Goal: Task Accomplishment & Management: Manage account settings

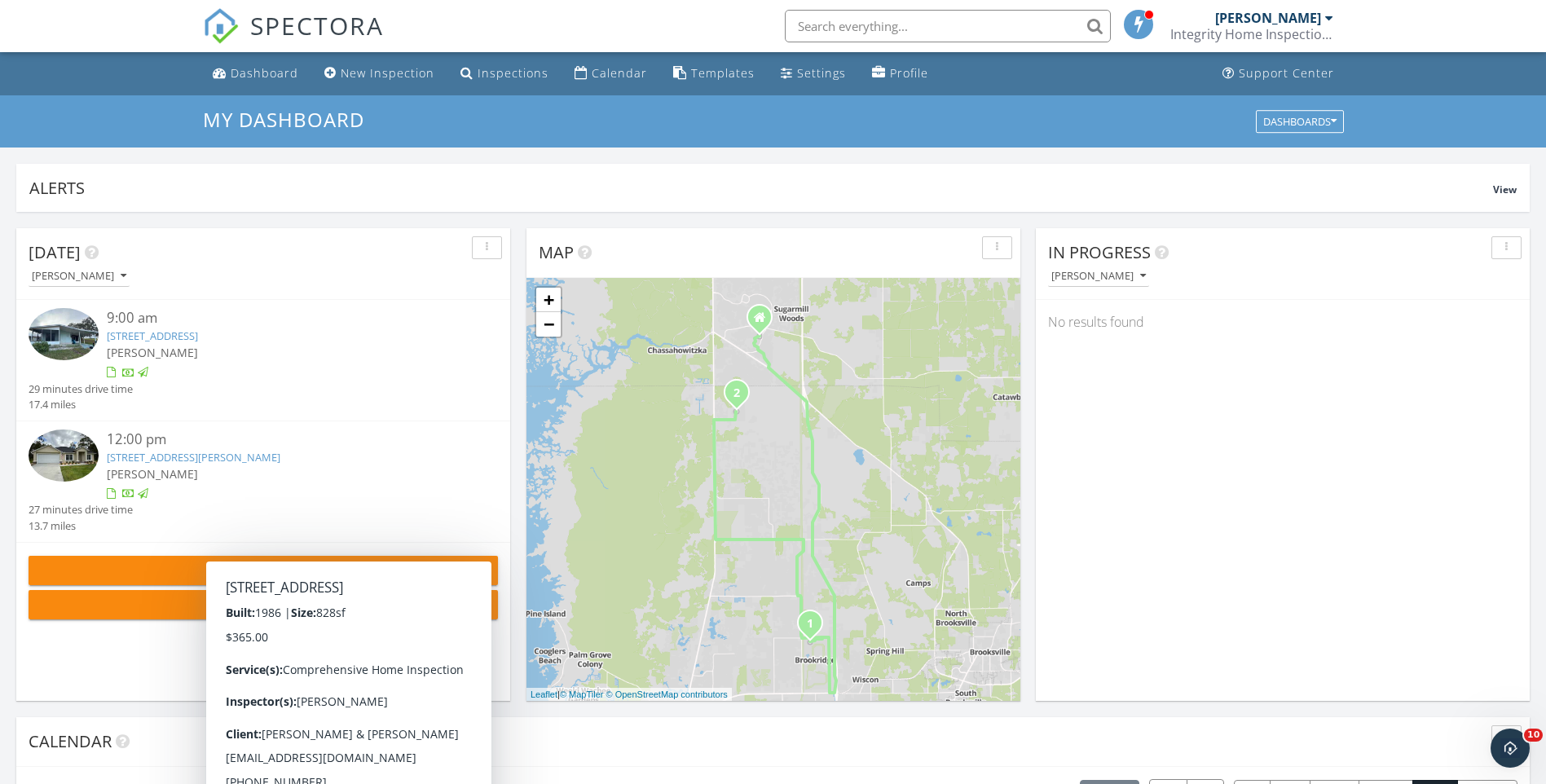
scroll to position [1509, 1571]
click at [830, 23] on input "text" at bounding box center [948, 26] width 326 height 33
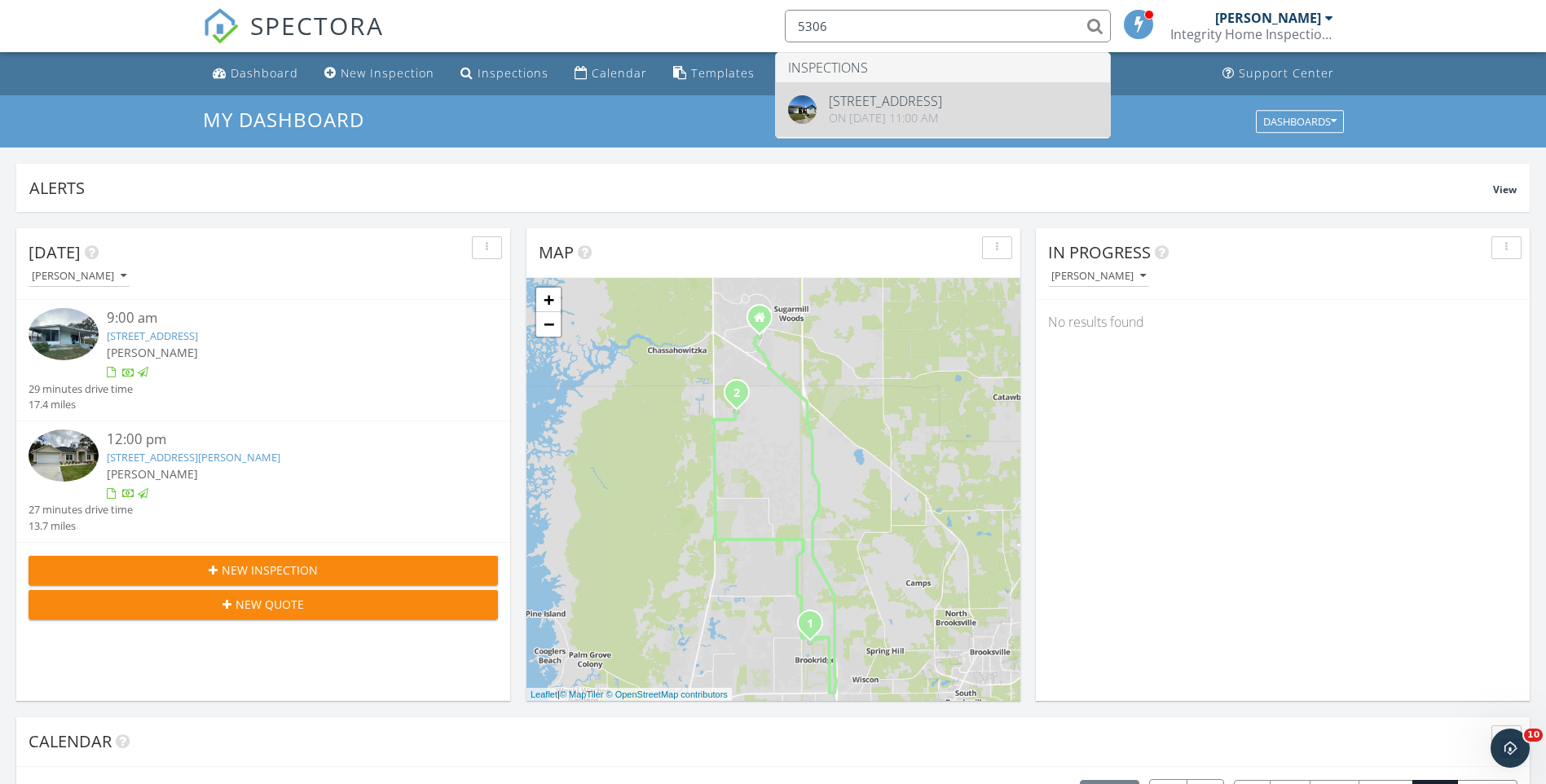
type input "5306"
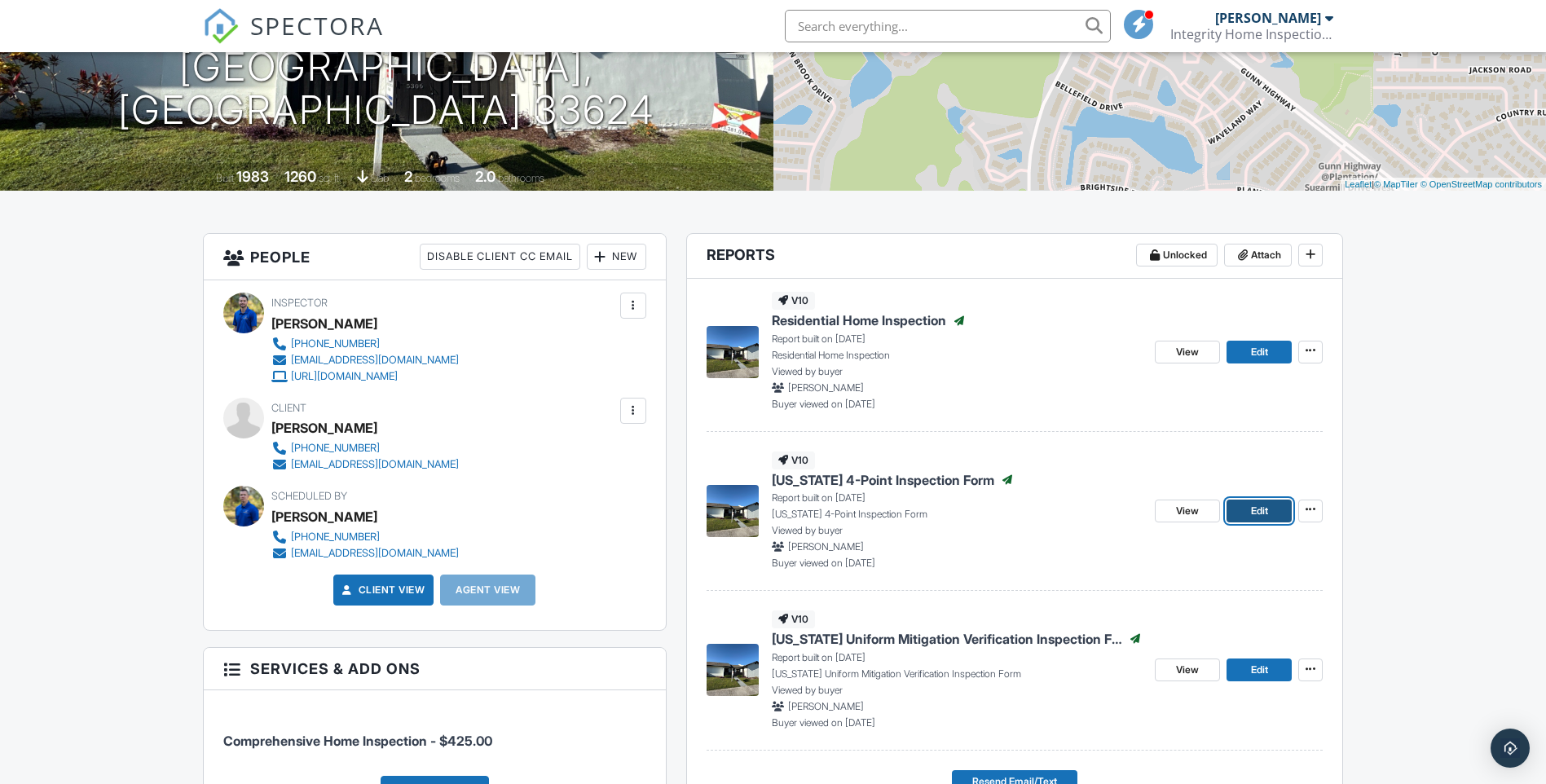
click at [1246, 513] on link "Edit" at bounding box center [1258, 511] width 65 height 23
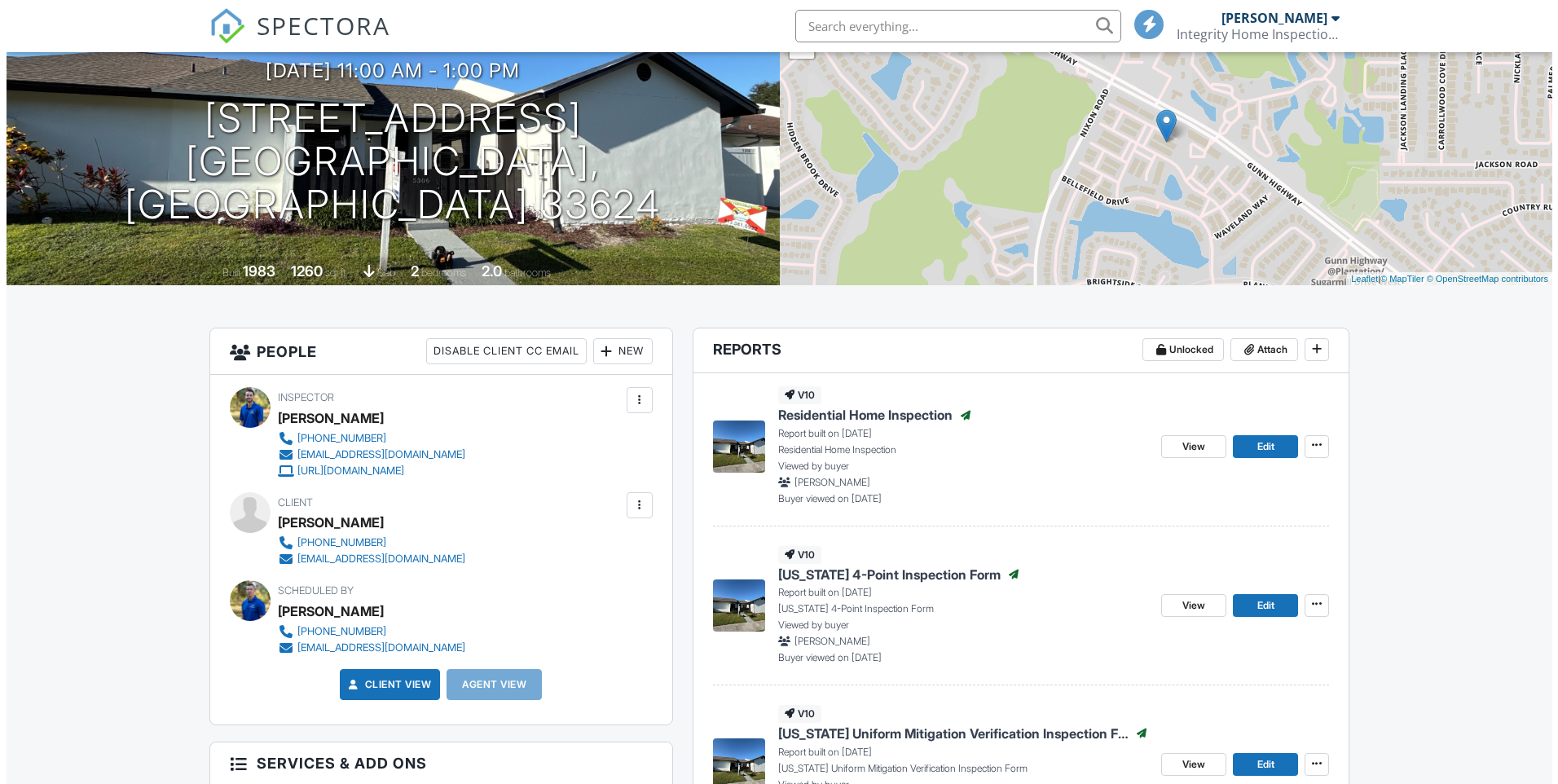
scroll to position [394, 0]
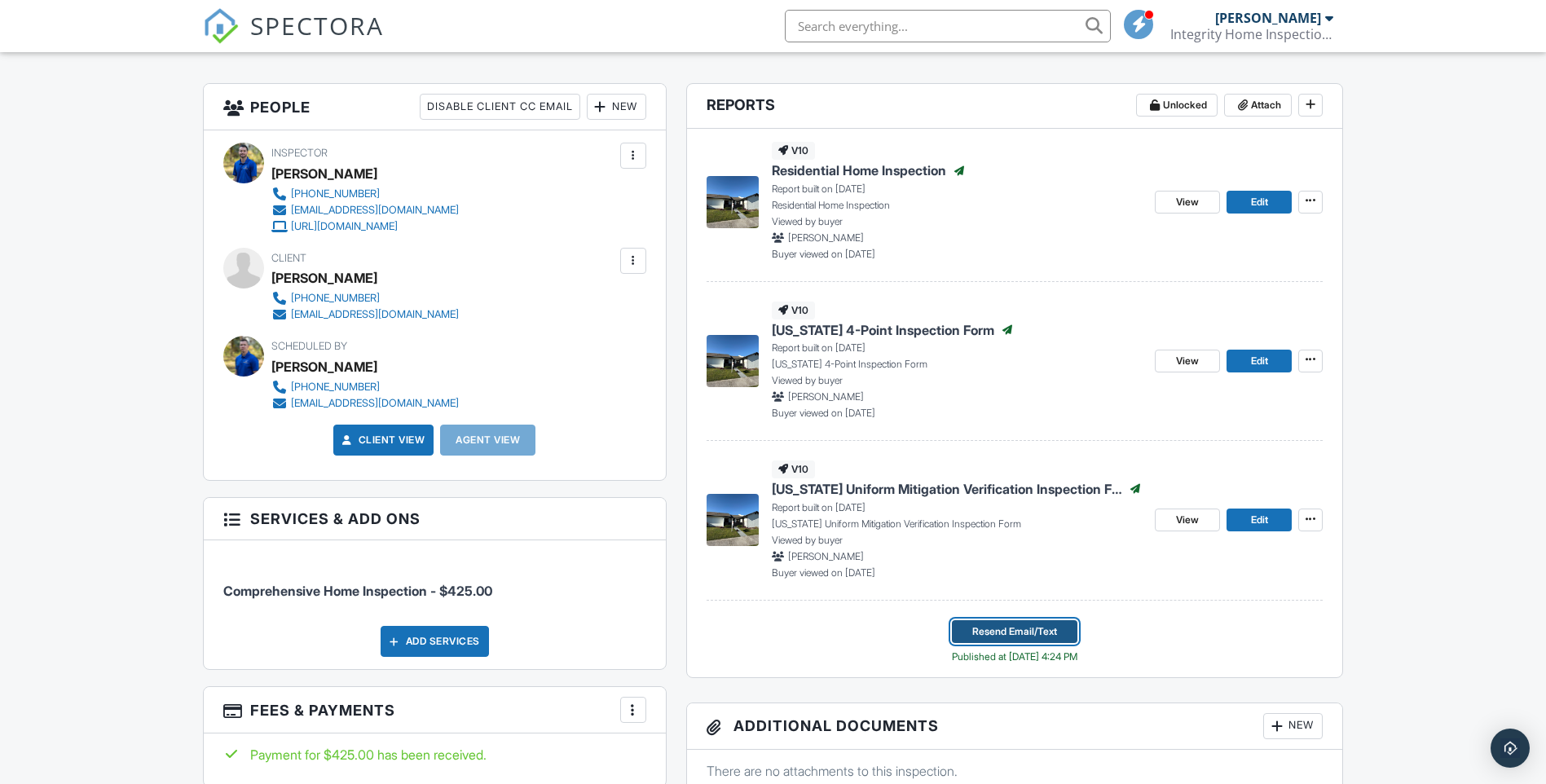
click at [987, 628] on span "Resend Email/Text" at bounding box center [1014, 631] width 84 height 16
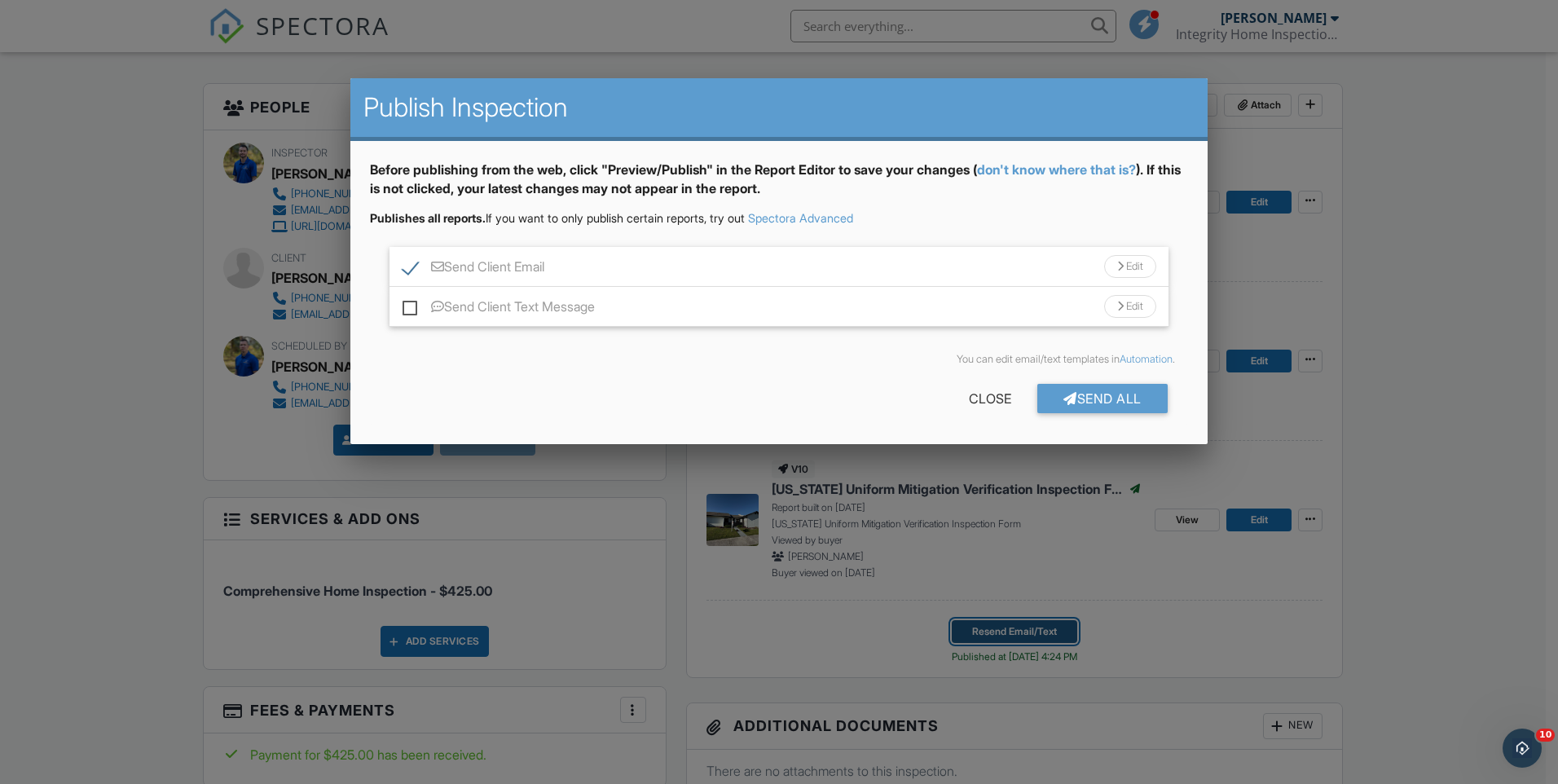
scroll to position [0, 0]
click at [1080, 397] on div "Send All" at bounding box center [1103, 398] width 130 height 30
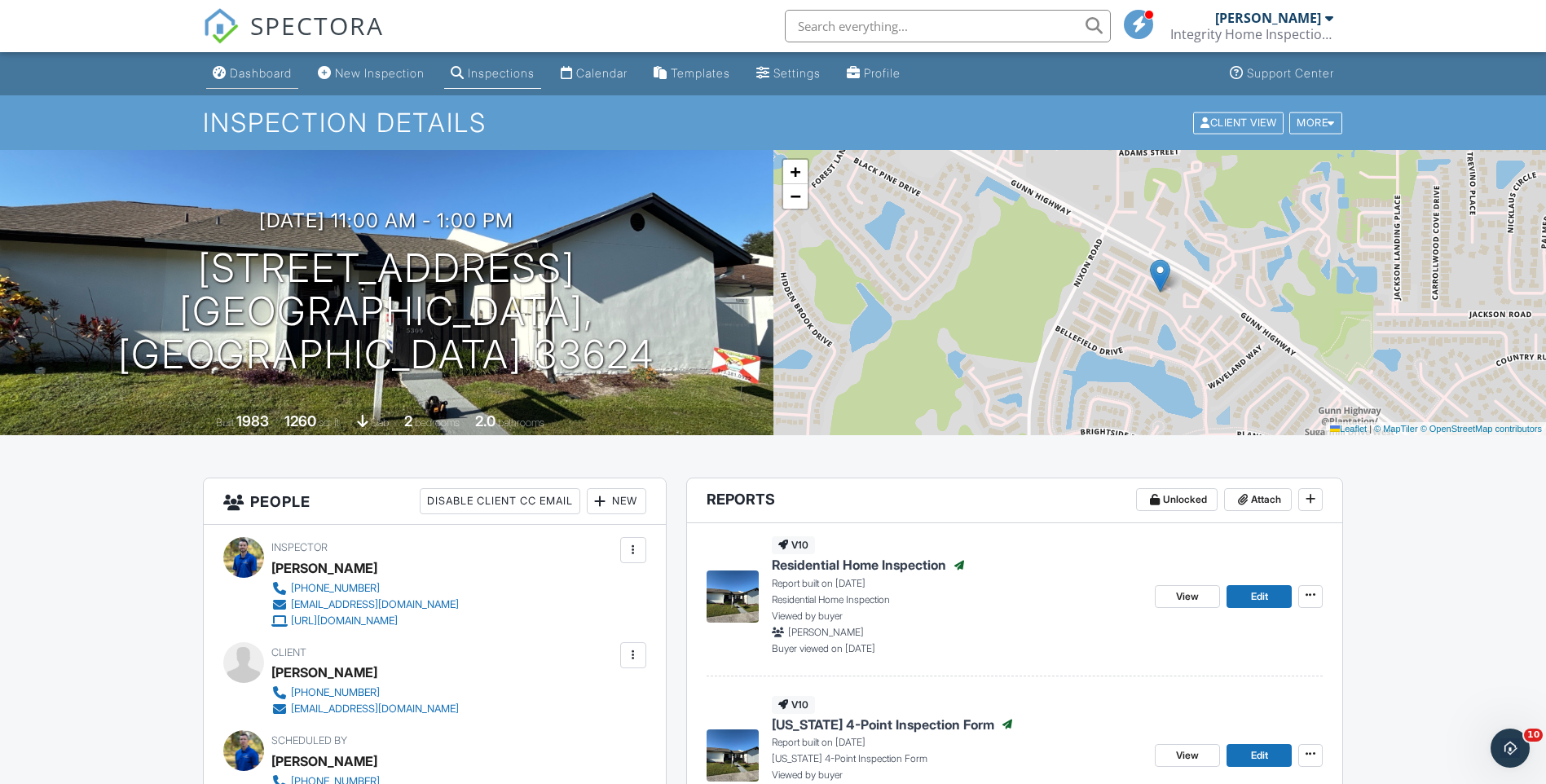
click at [262, 71] on div "Dashboard" at bounding box center [261, 73] width 62 height 13
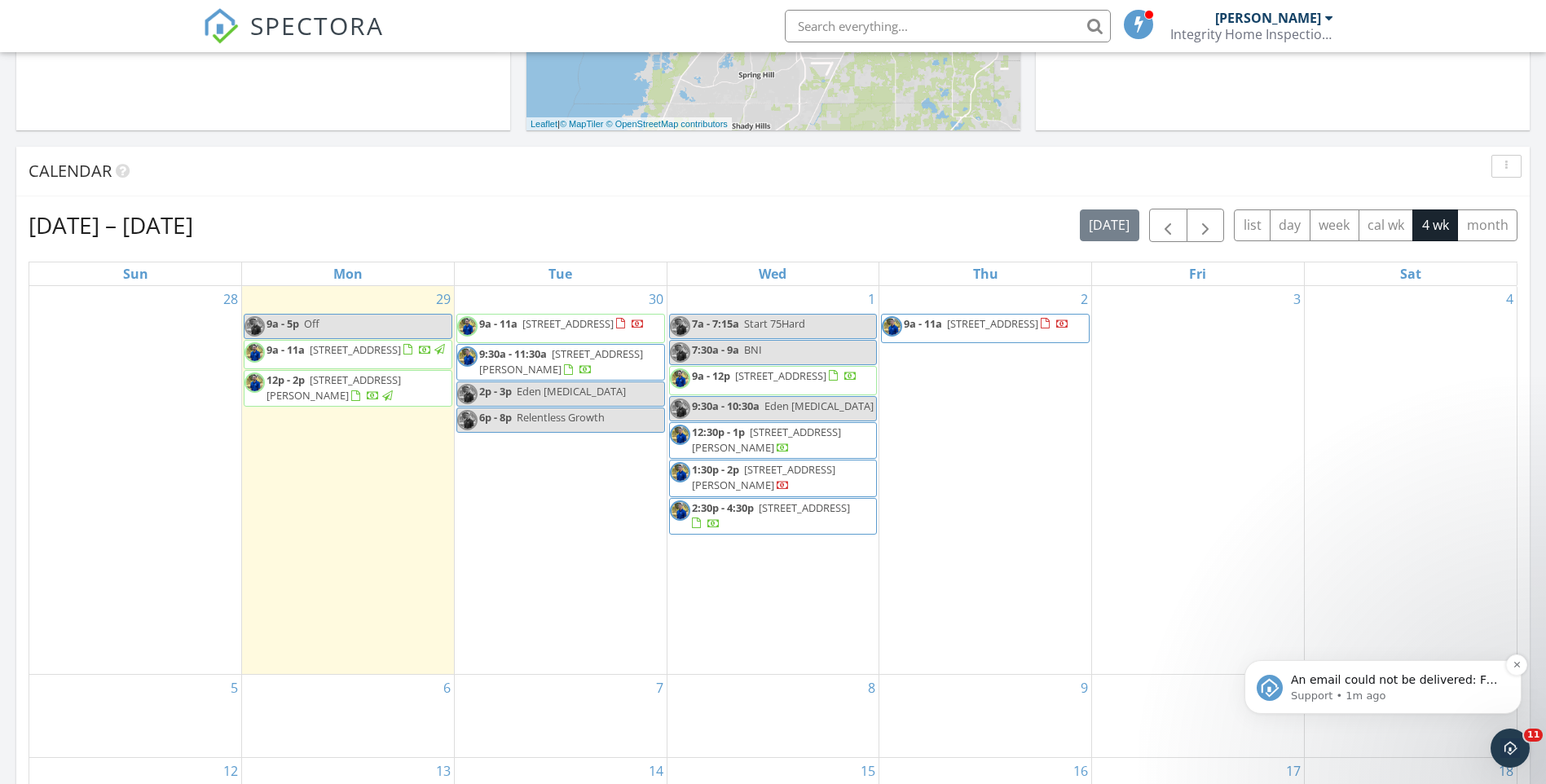
click at [1365, 693] on p "Support • 1m ago" at bounding box center [1396, 695] width 210 height 14
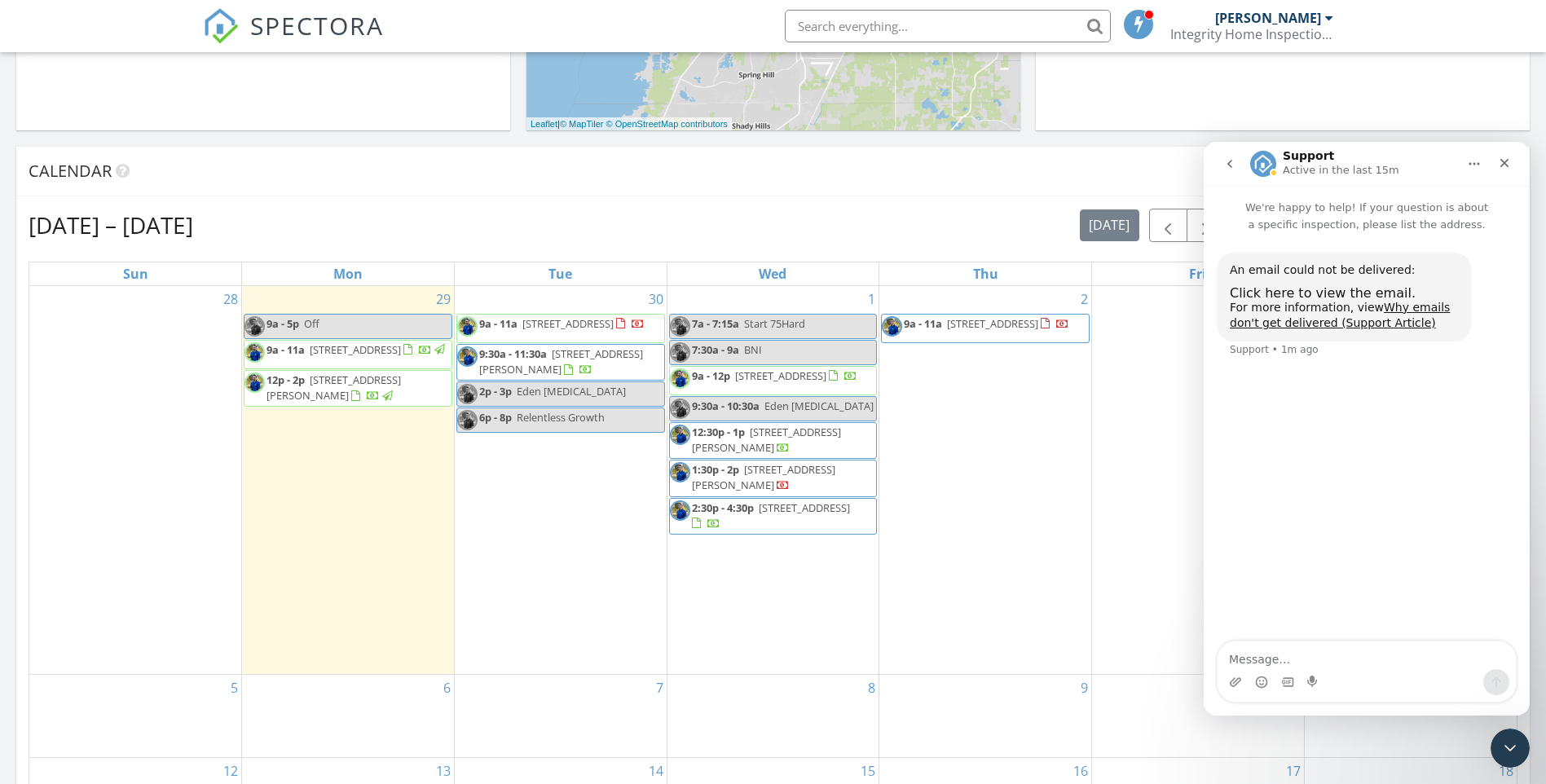
click at [1324, 271] on div "An email could not be delivered:" at bounding box center [1344, 270] width 228 height 16
click at [1353, 288] on span "Click here to view the email." at bounding box center [1323, 293] width 186 height 15
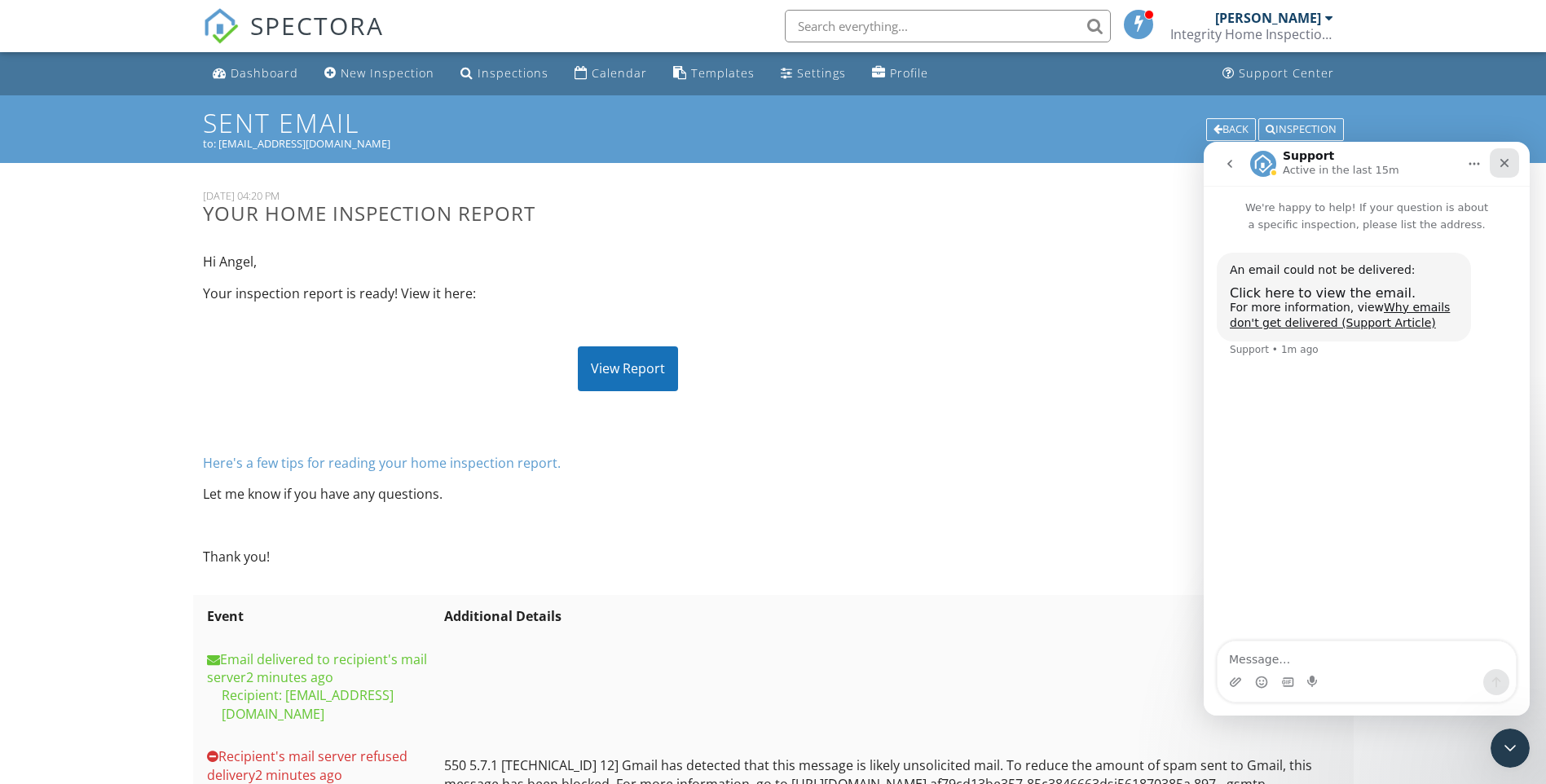
click at [1506, 158] on icon "Close" at bounding box center [1504, 163] width 13 height 13
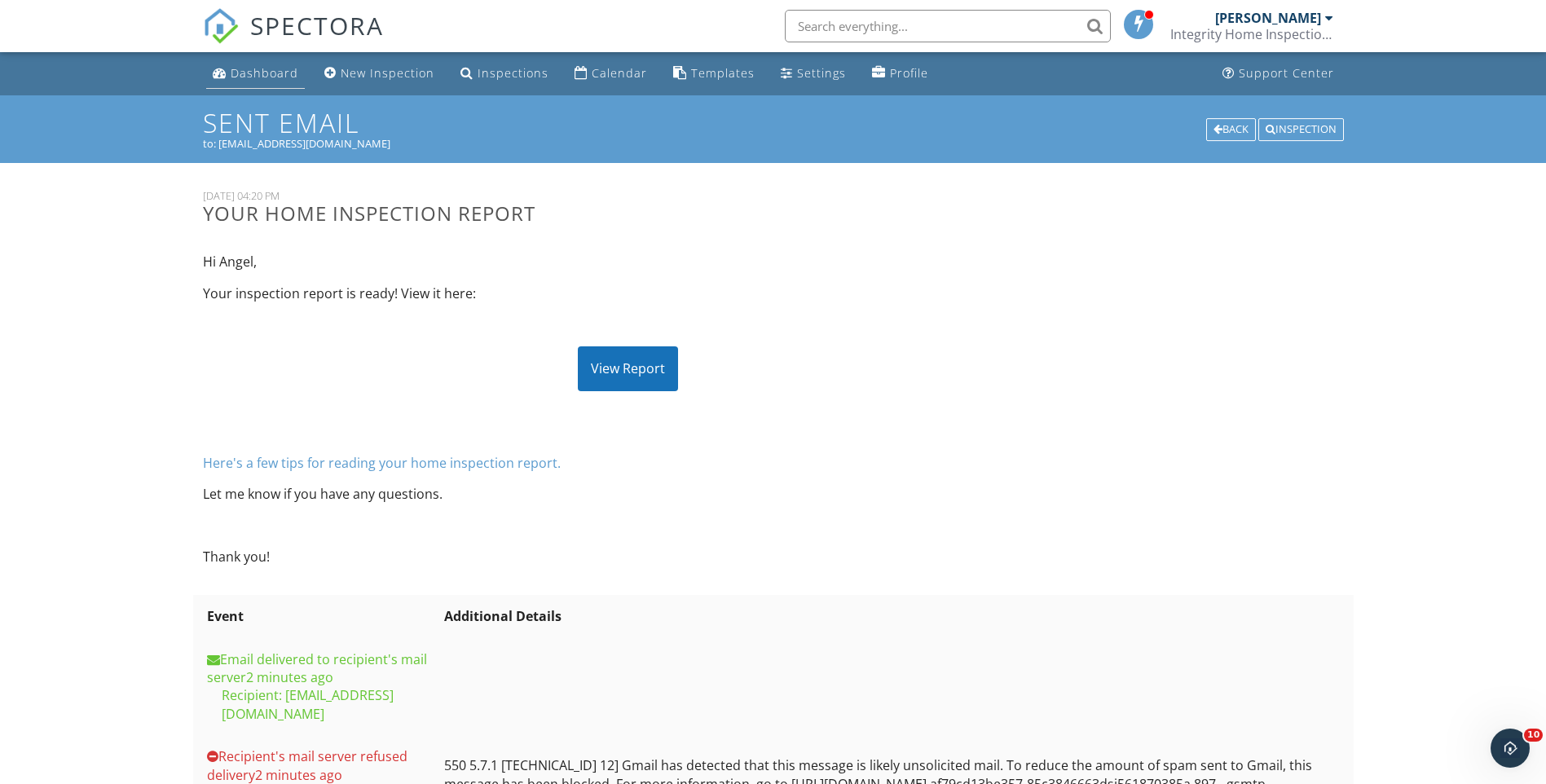
click at [258, 75] on div "Dashboard" at bounding box center [265, 73] width 68 height 15
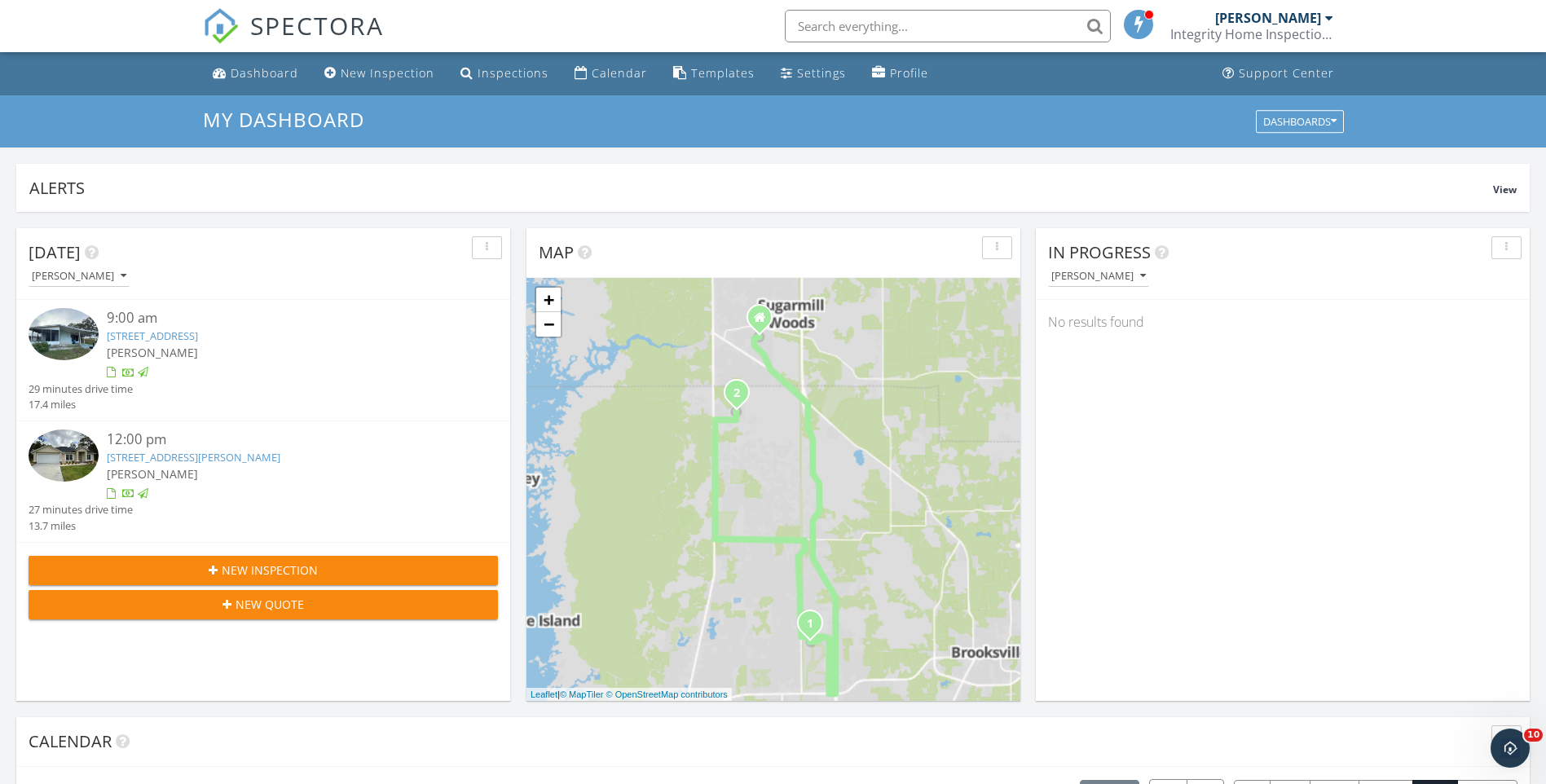
click at [830, 24] on input "text" at bounding box center [948, 26] width 326 height 33
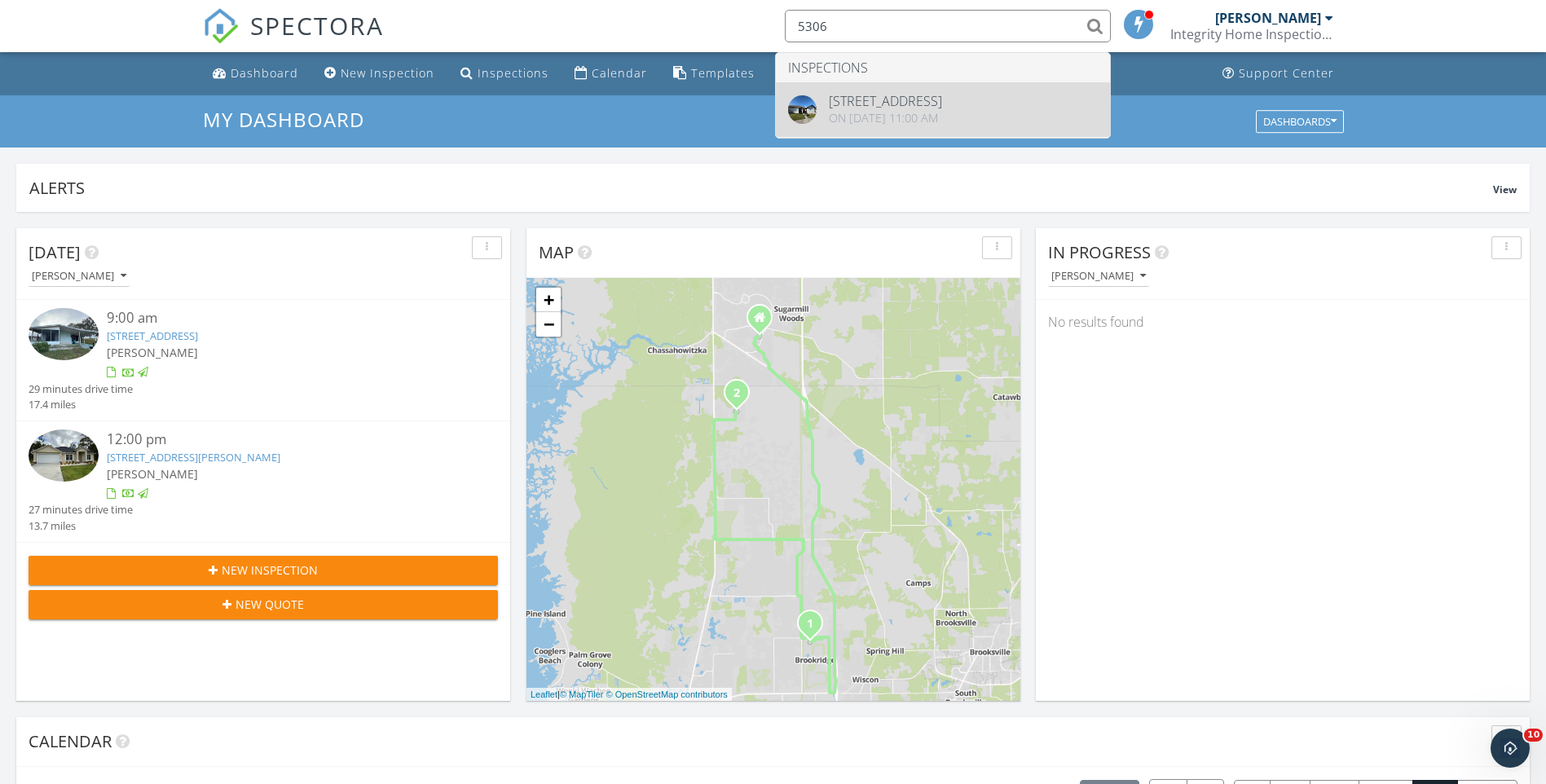
type input "5306"
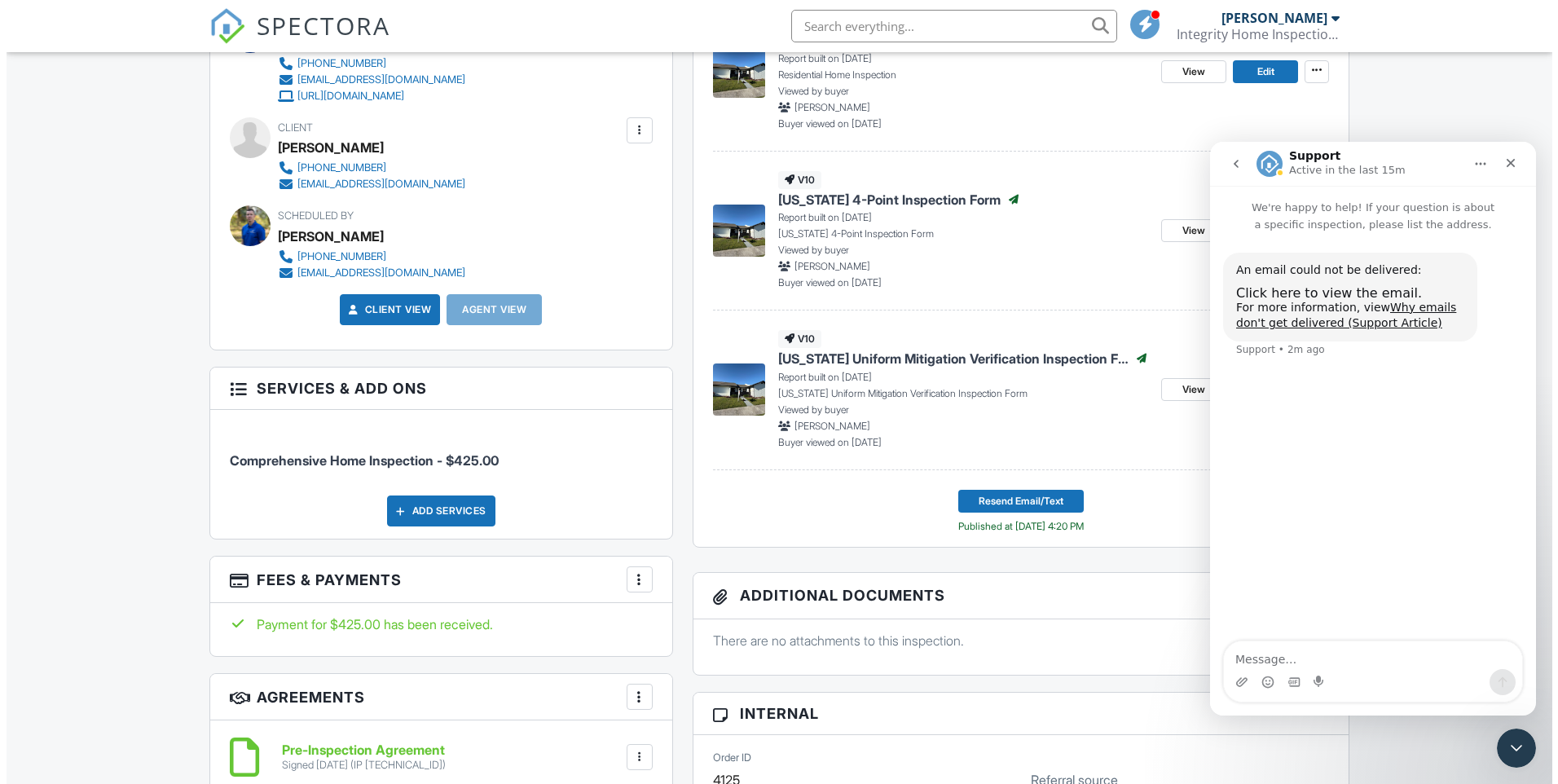
scroll to position [200, 0]
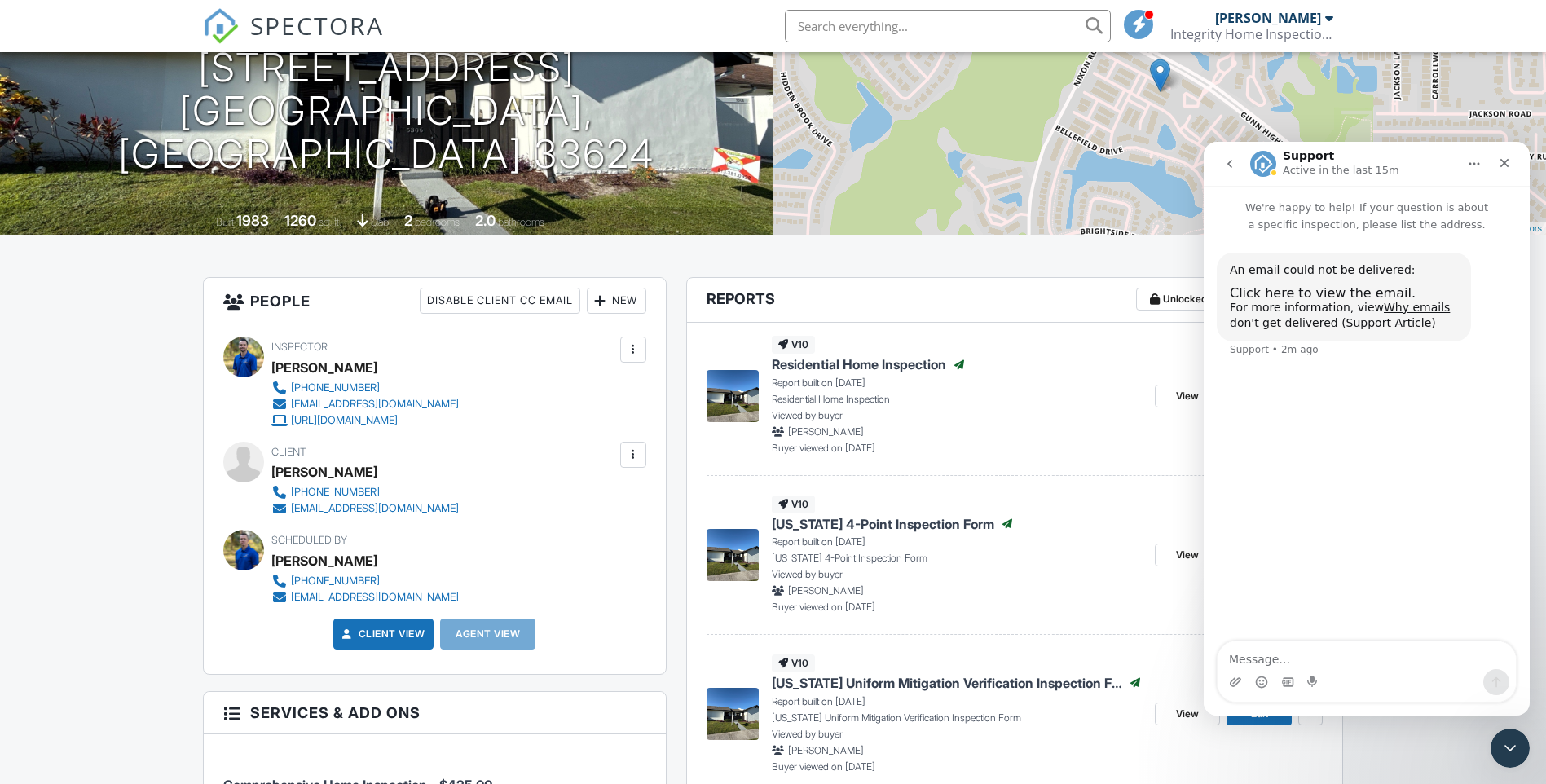
click at [610, 292] on div "New" at bounding box center [616, 300] width 59 height 26
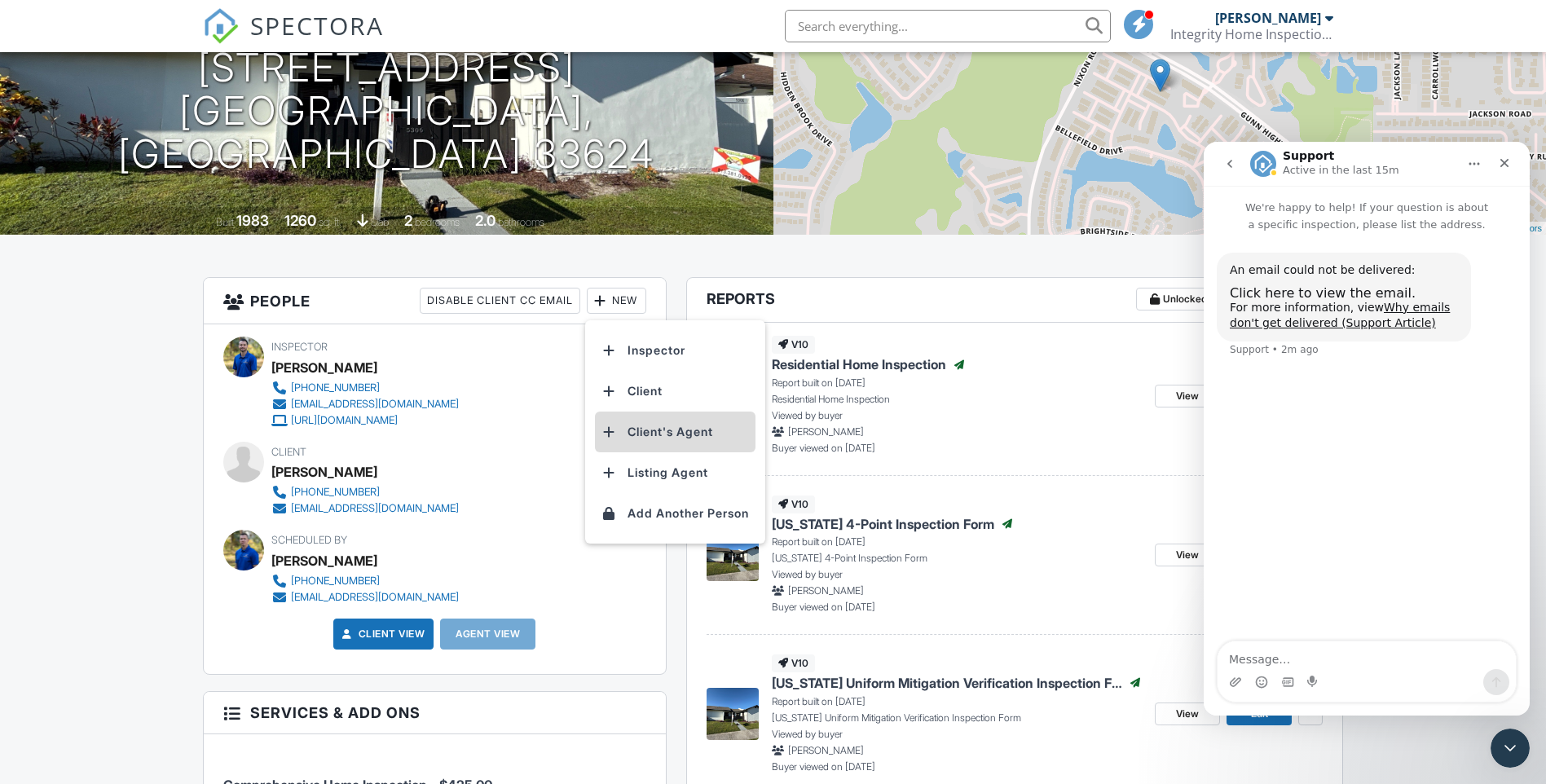
click at [660, 436] on li "Client's Agent" at bounding box center [675, 431] width 160 height 41
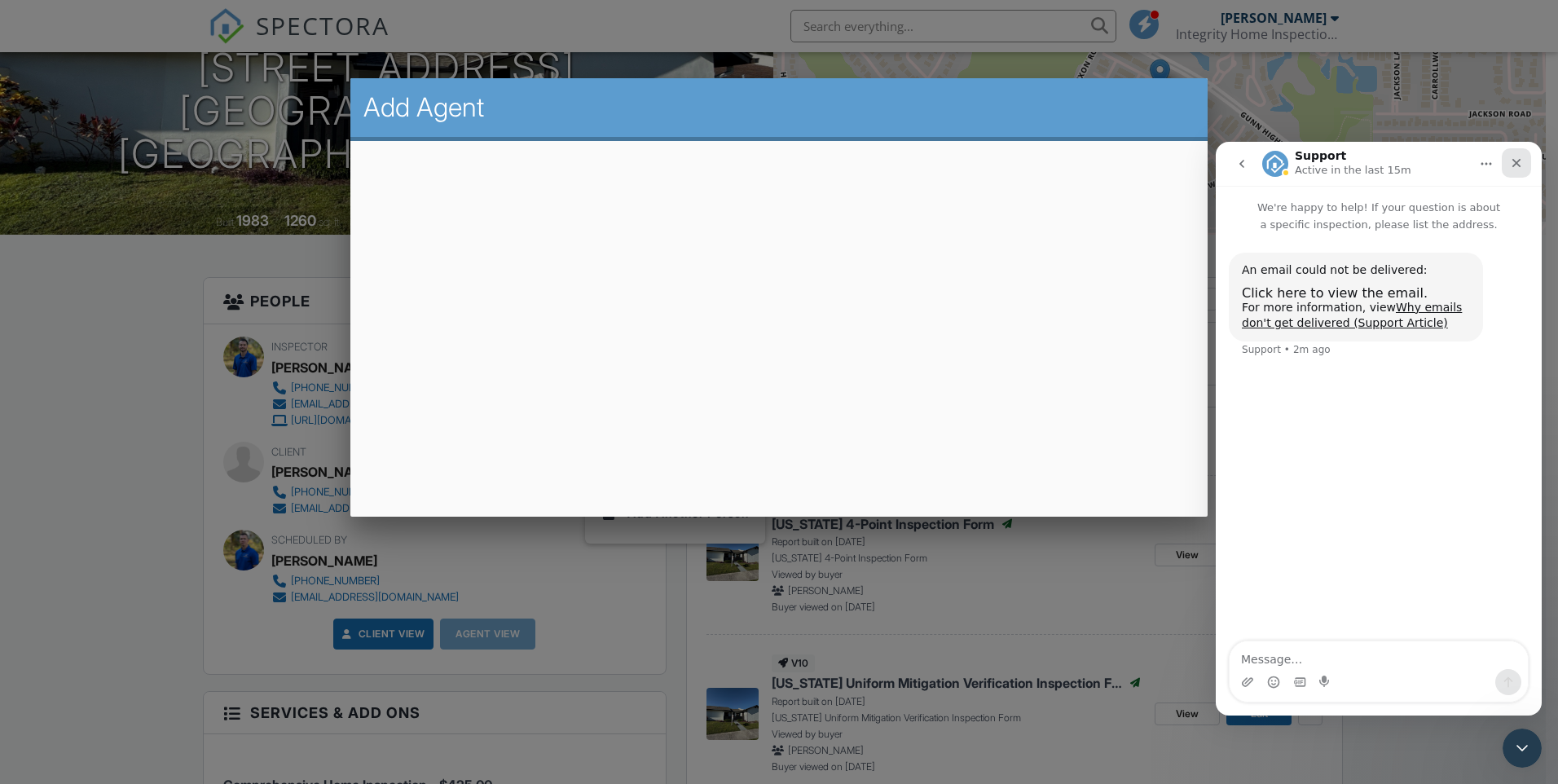
click at [1515, 160] on icon "Close" at bounding box center [1517, 163] width 13 height 13
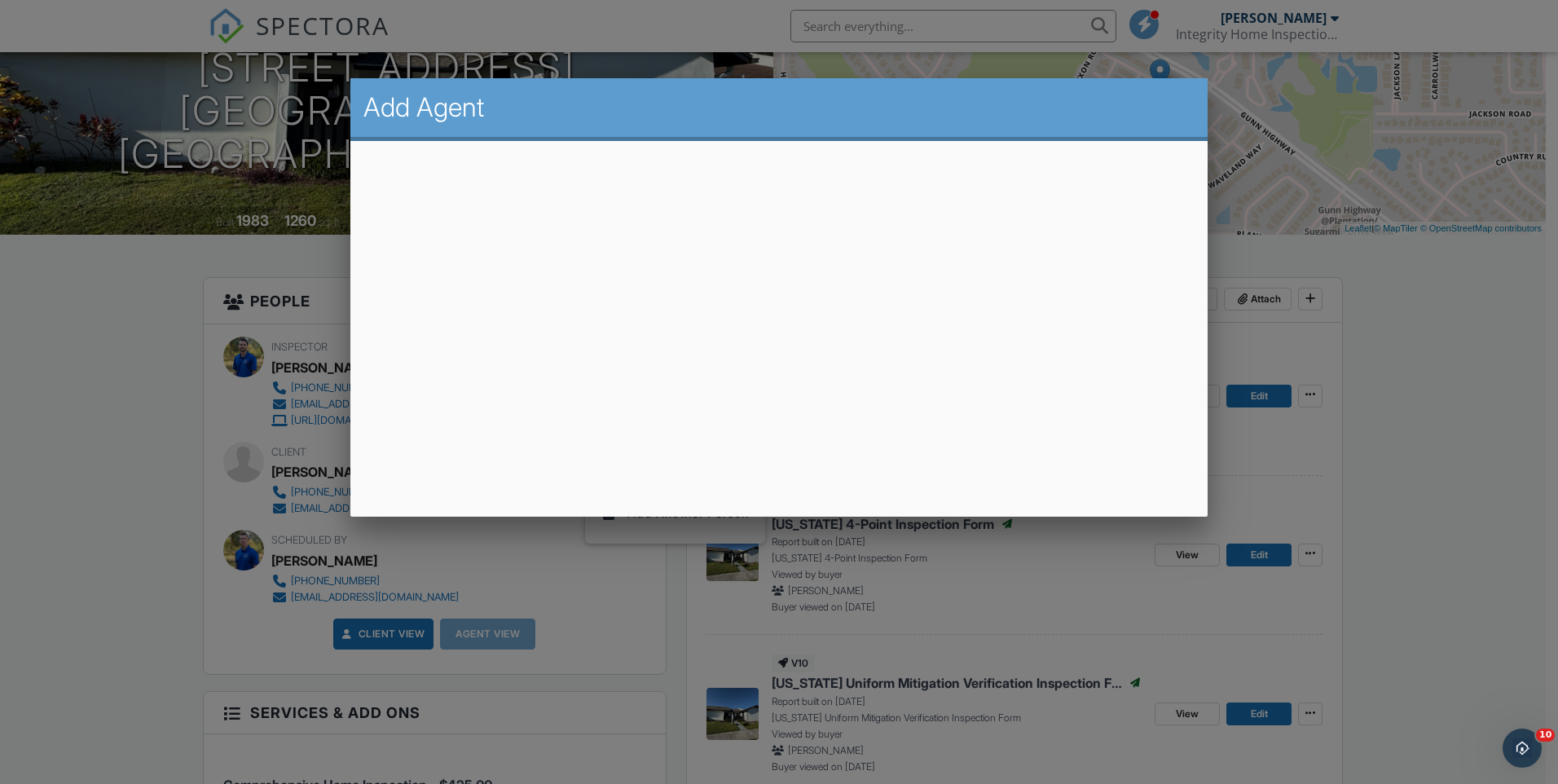
scroll to position [0, 0]
click at [1404, 354] on div at bounding box center [779, 408] width 1558 height 980
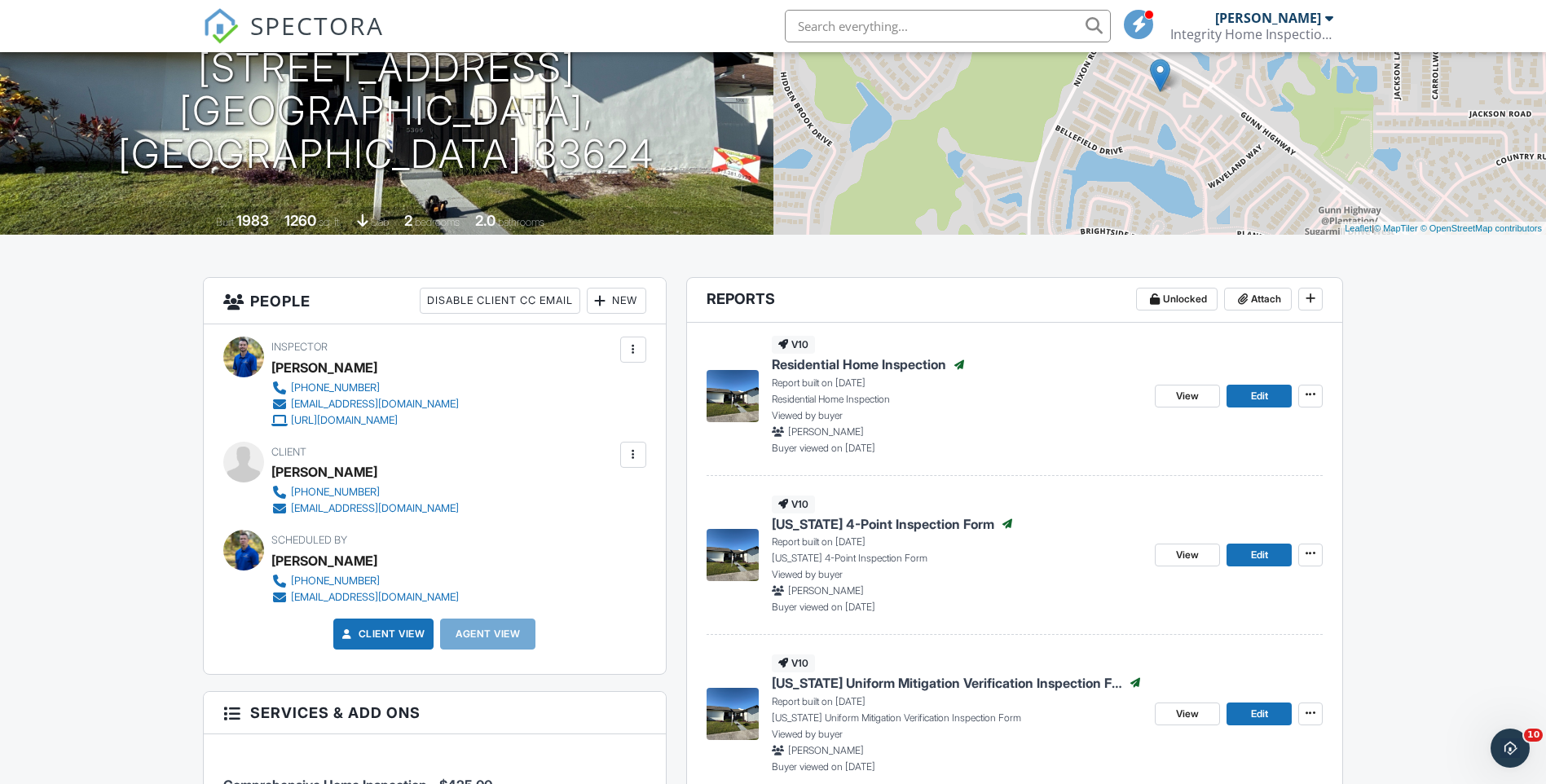
click at [620, 305] on div "New" at bounding box center [616, 300] width 59 height 26
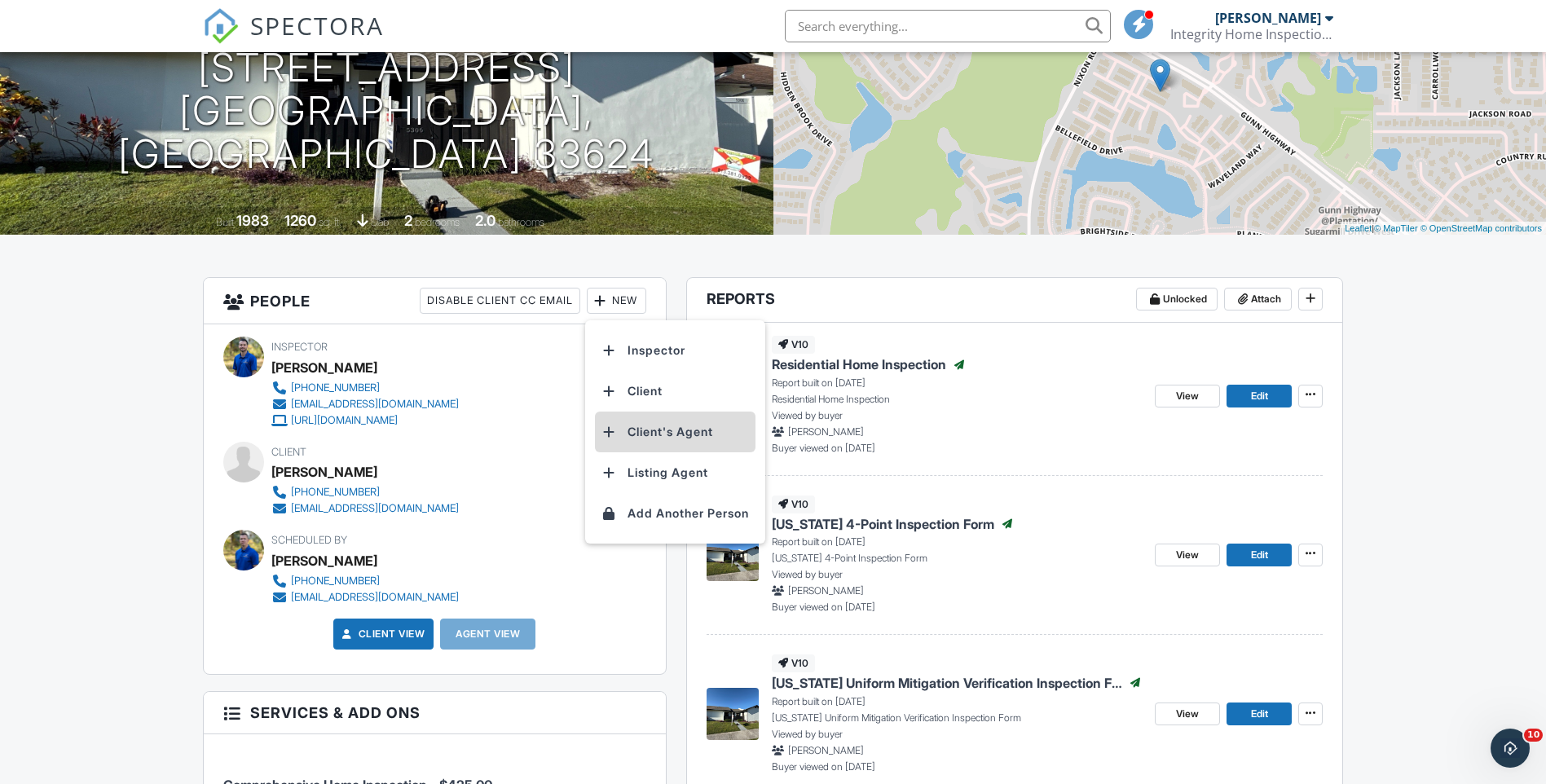
click at [644, 427] on li "Client's Agent" at bounding box center [675, 431] width 160 height 41
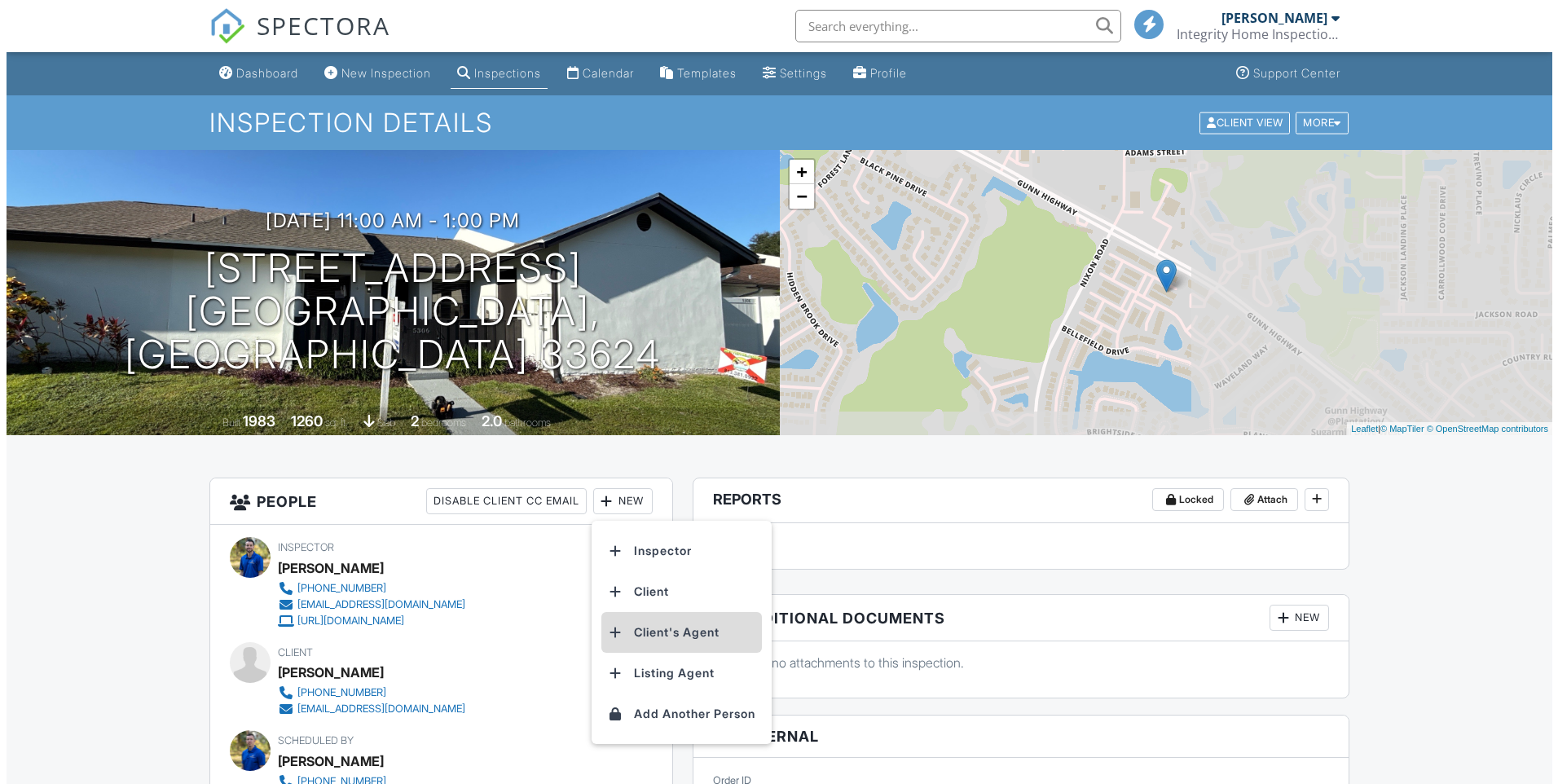
scroll to position [200, 0]
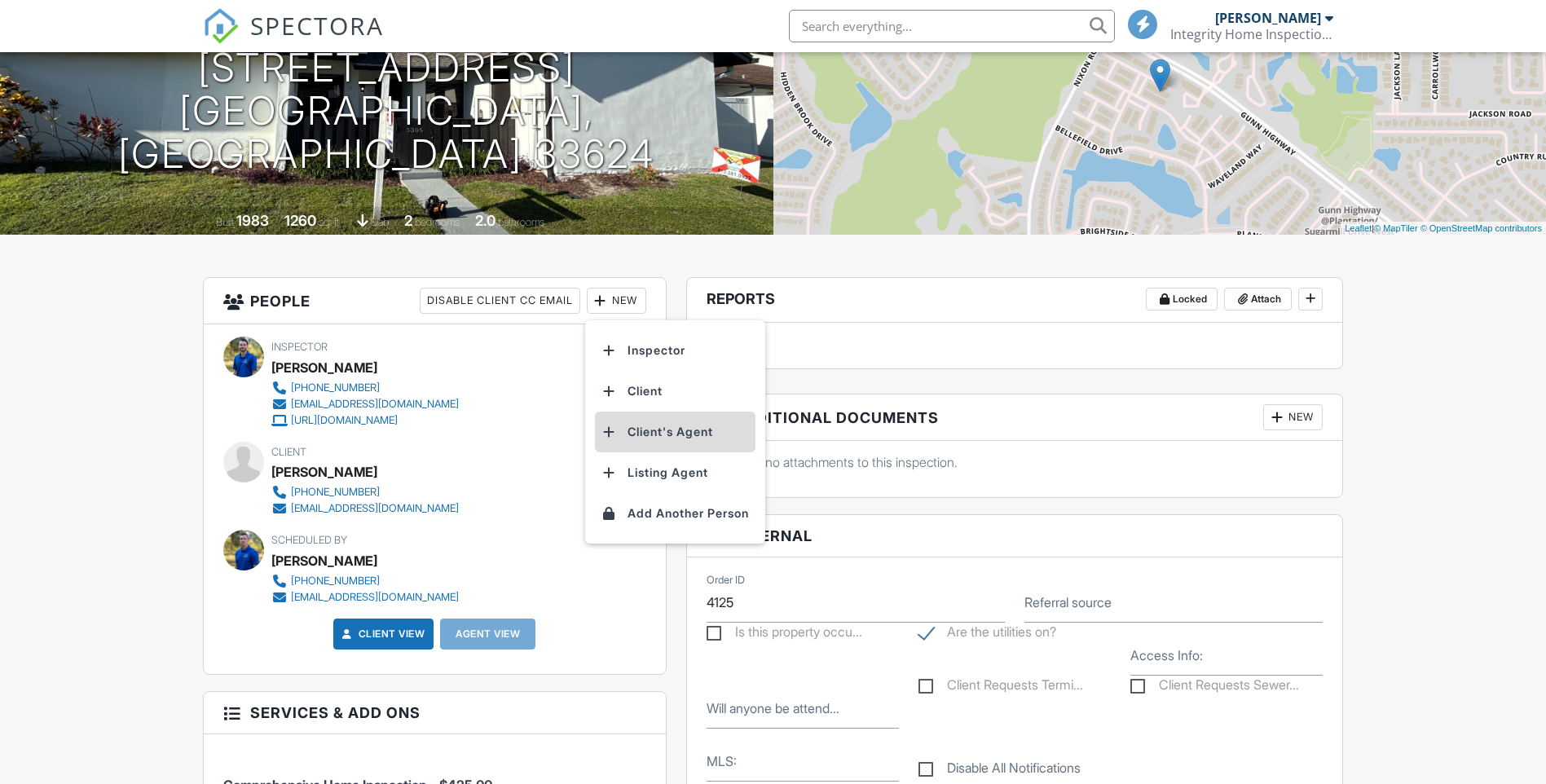
click at [650, 432] on li "Client's Agent" at bounding box center [675, 431] width 160 height 41
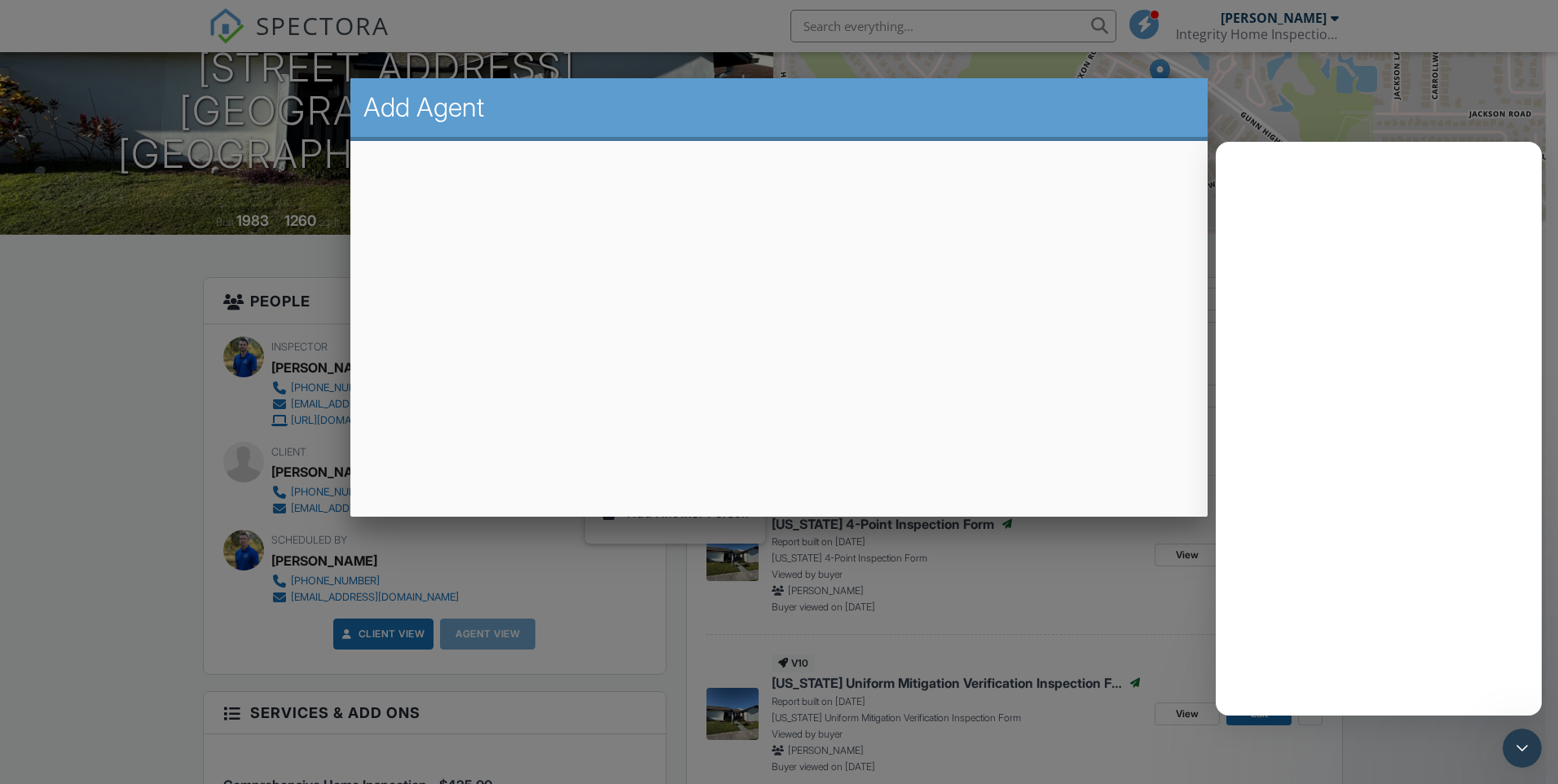
scroll to position [0, 0]
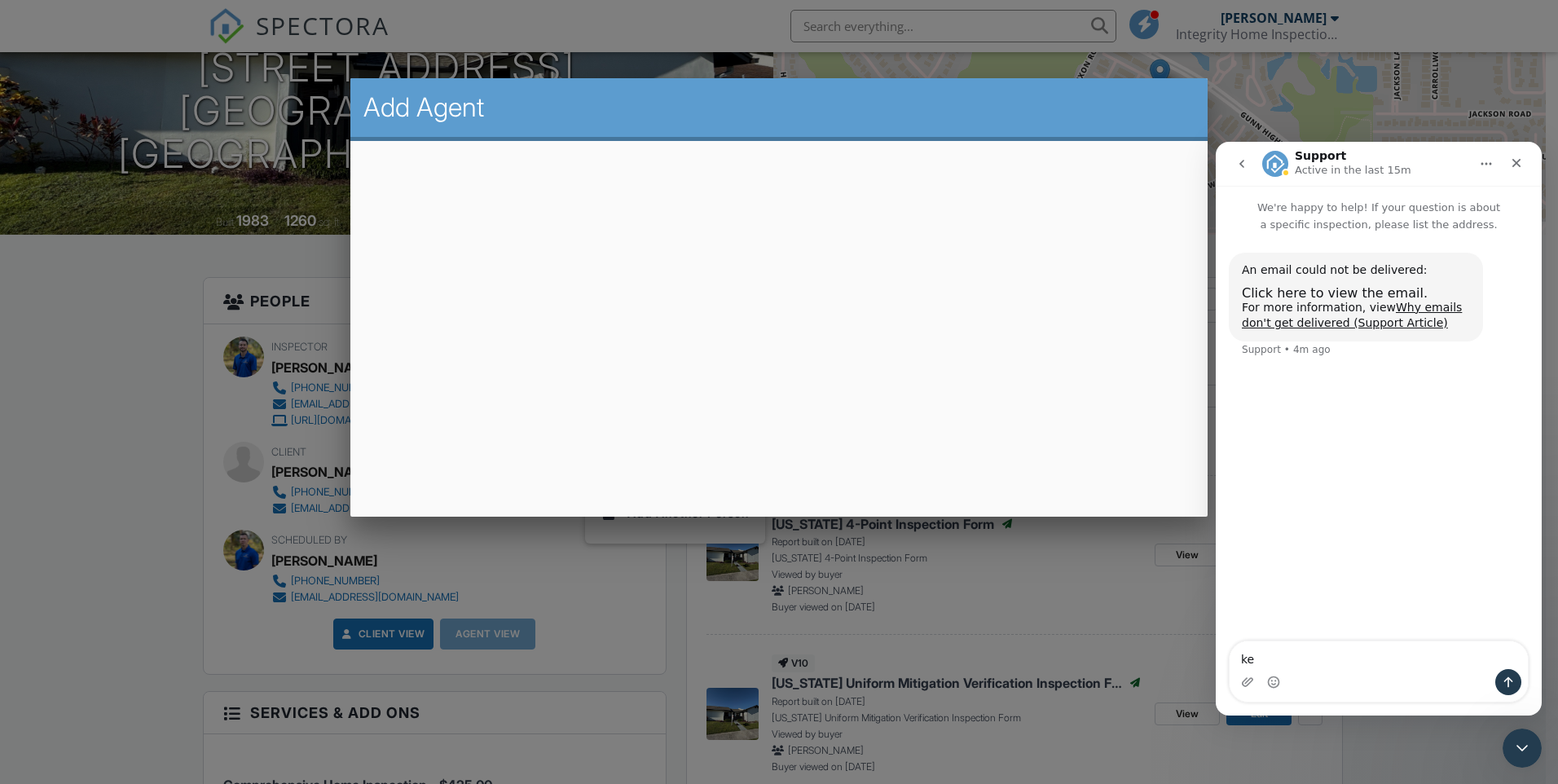
type textarea "ke"
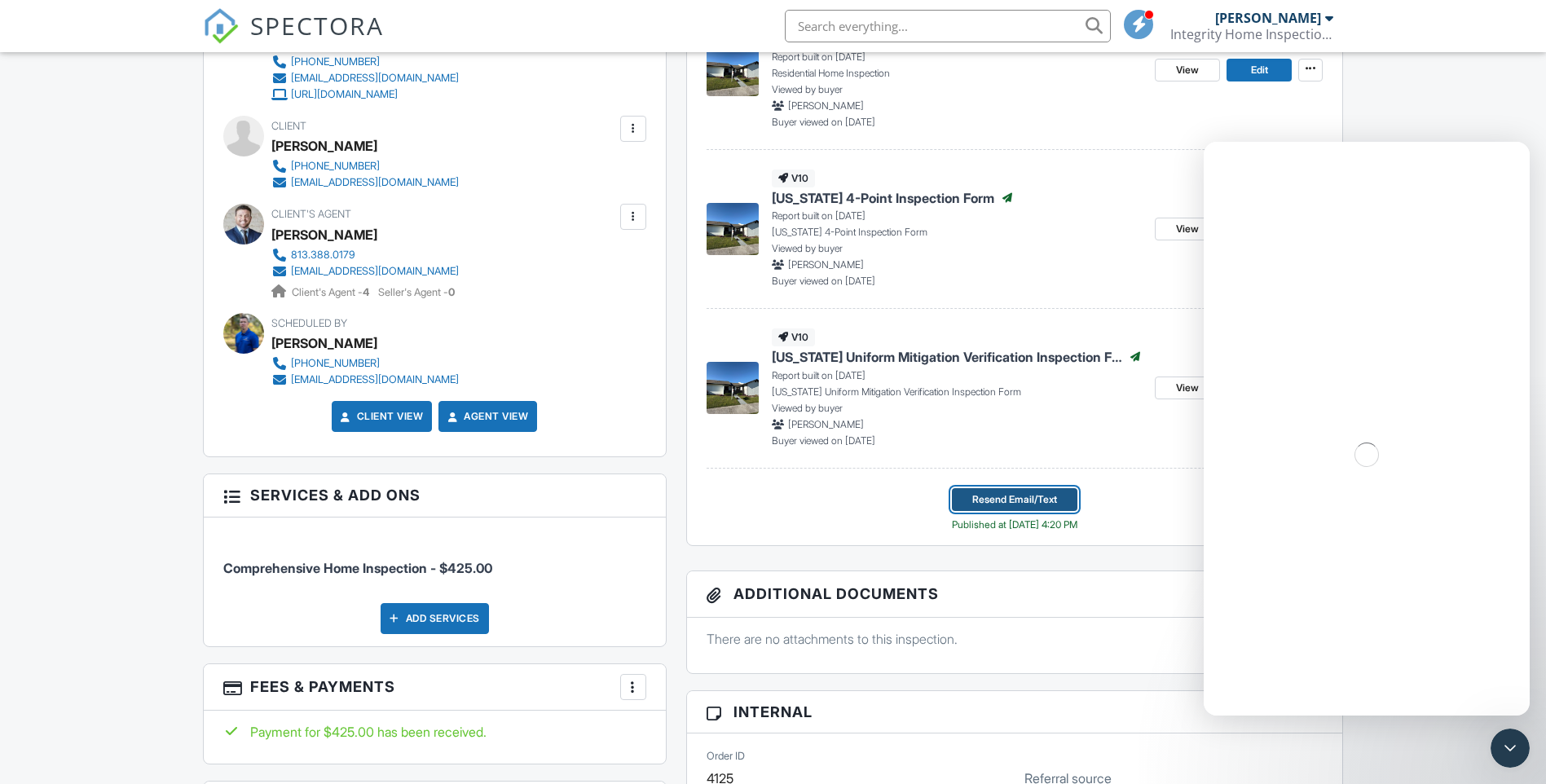
click at [980, 500] on span "Resend Email/Text" at bounding box center [1014, 499] width 84 height 16
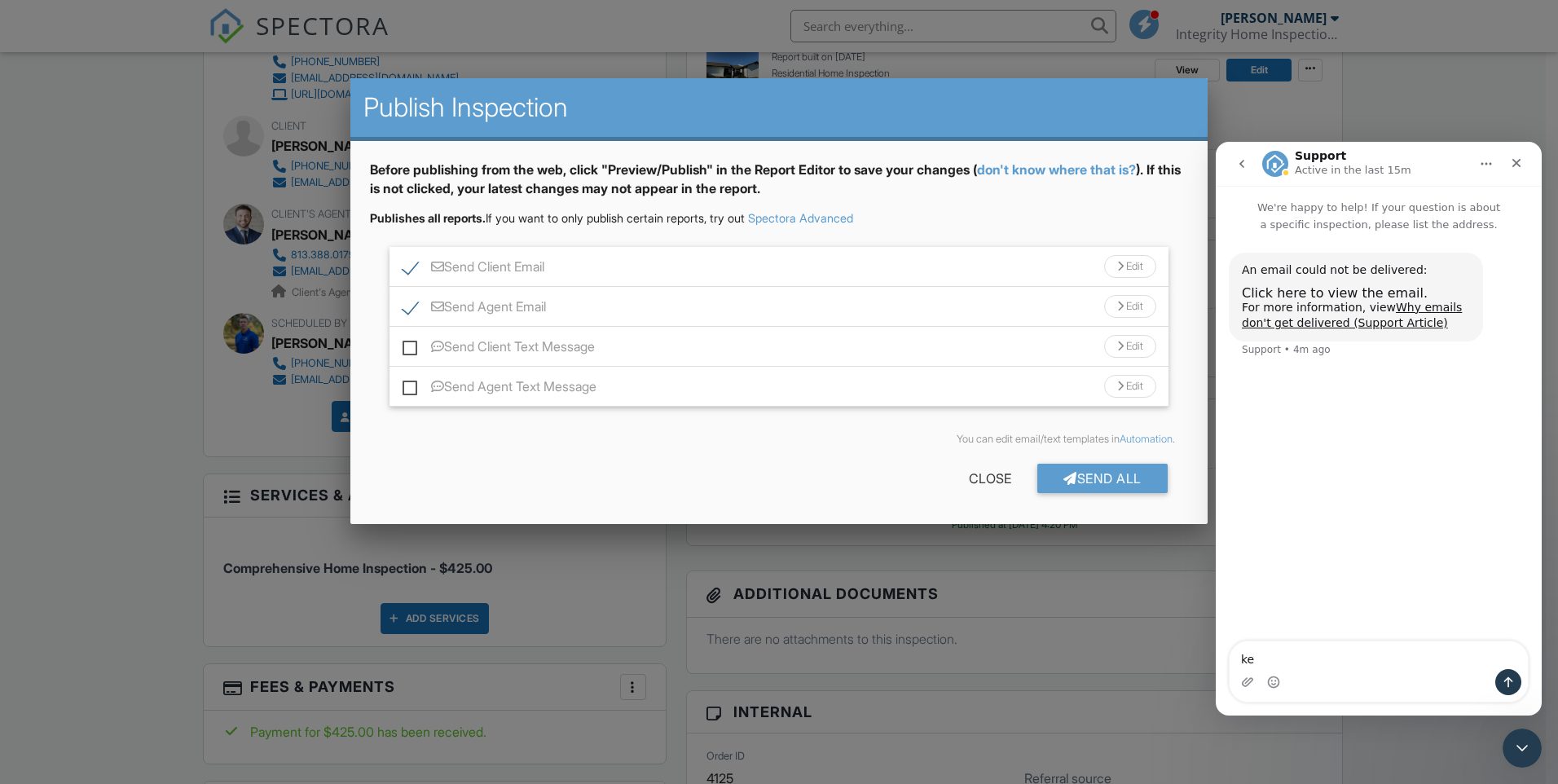
click at [410, 269] on label "Send Client Email" at bounding box center [474, 268] width 142 height 20
checkbox input "false"
click at [1517, 161] on icon "Close" at bounding box center [1517, 163] width 13 height 13
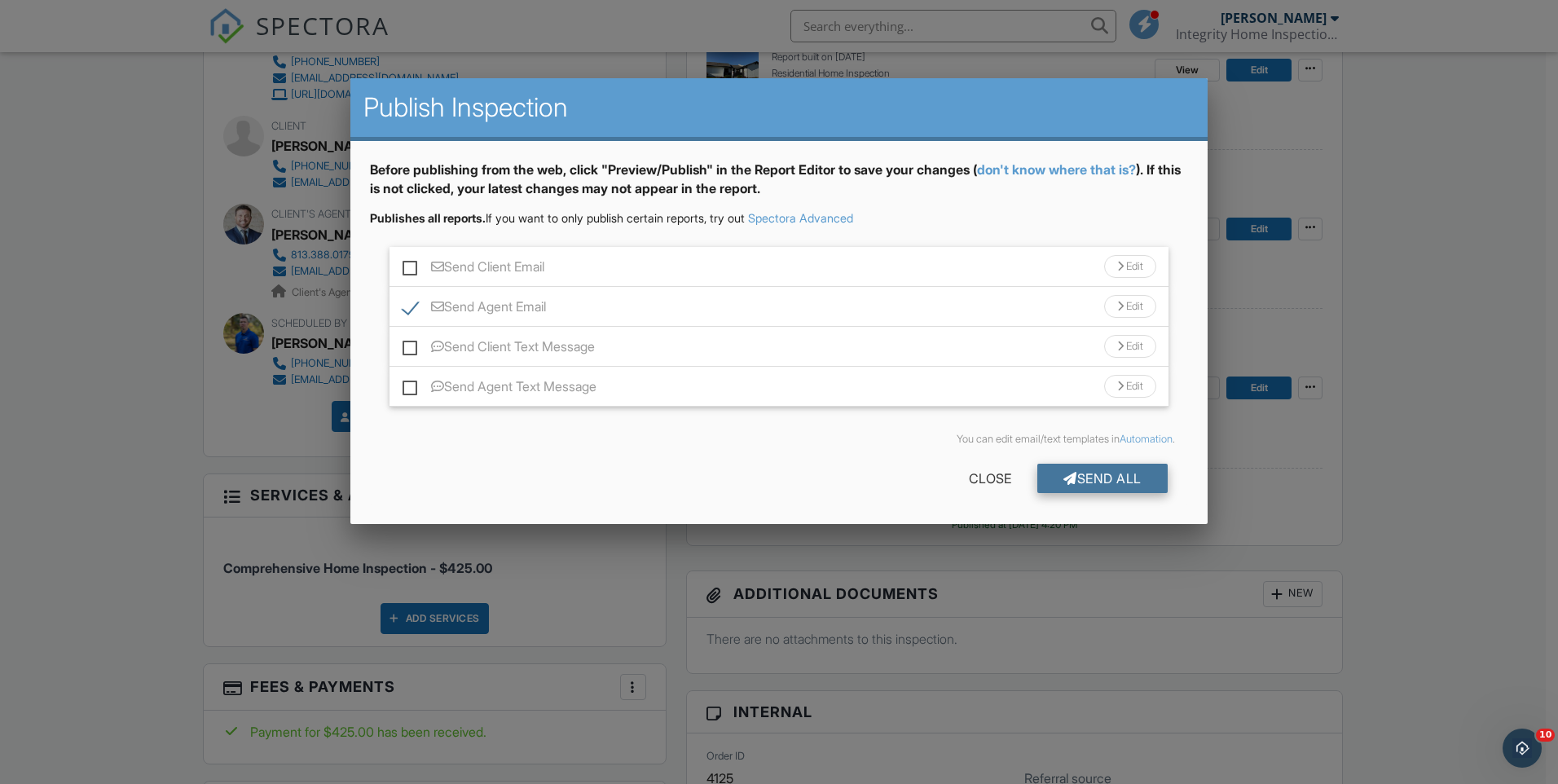
click at [1089, 475] on div "Send All" at bounding box center [1103, 478] width 130 height 30
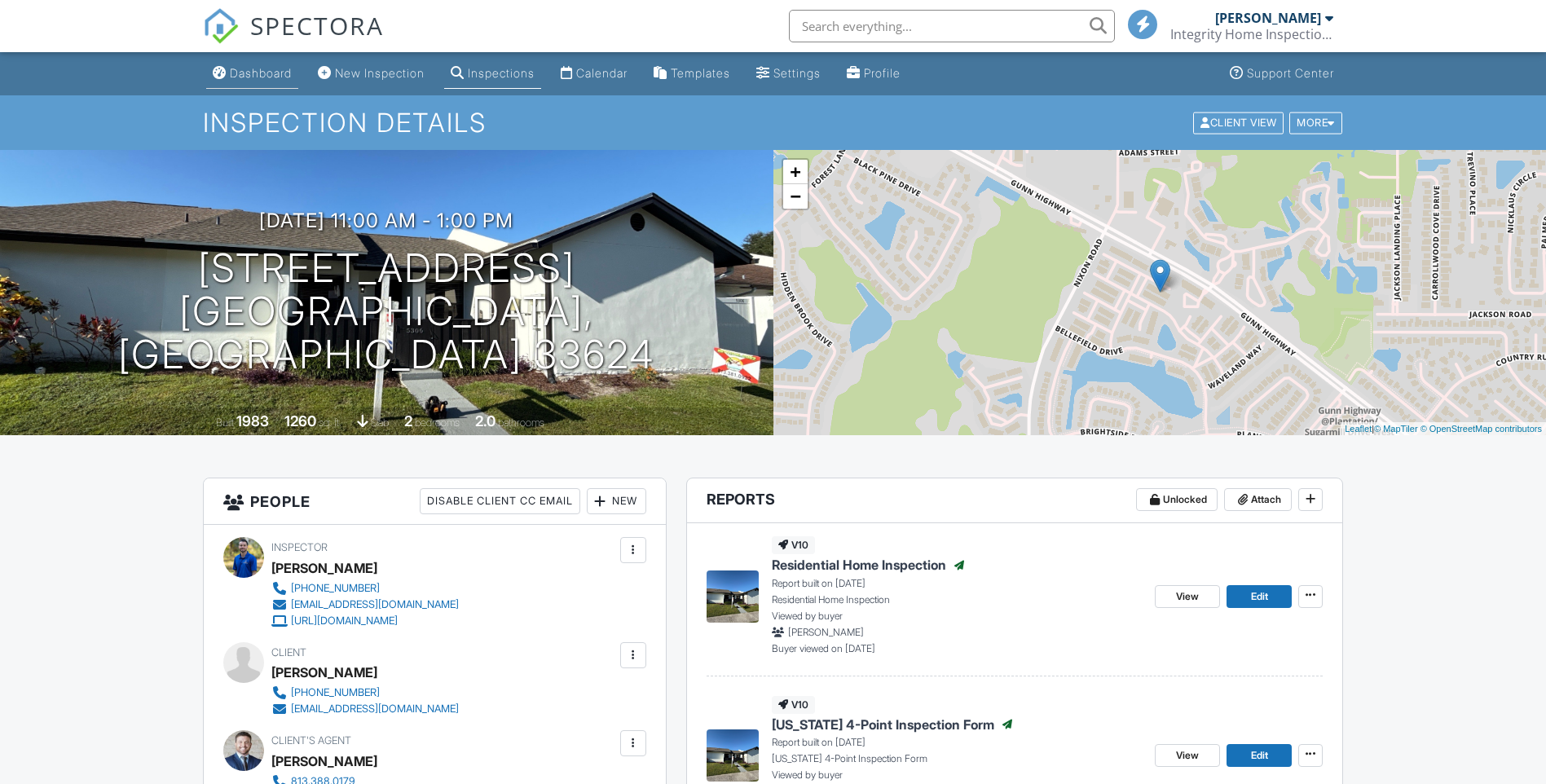
click at [258, 70] on div "Dashboard" at bounding box center [261, 73] width 62 height 13
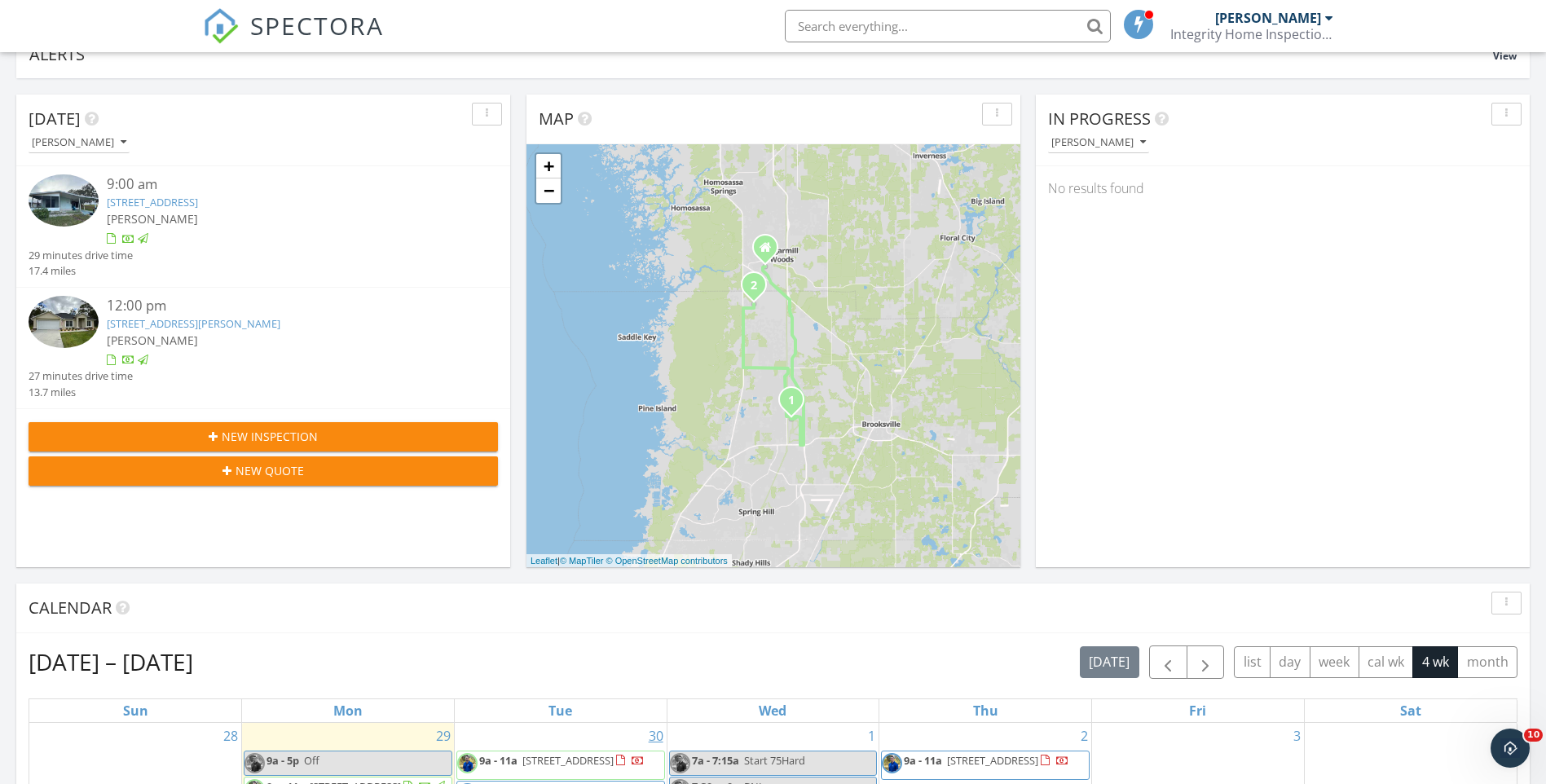
scroll to position [489, 0]
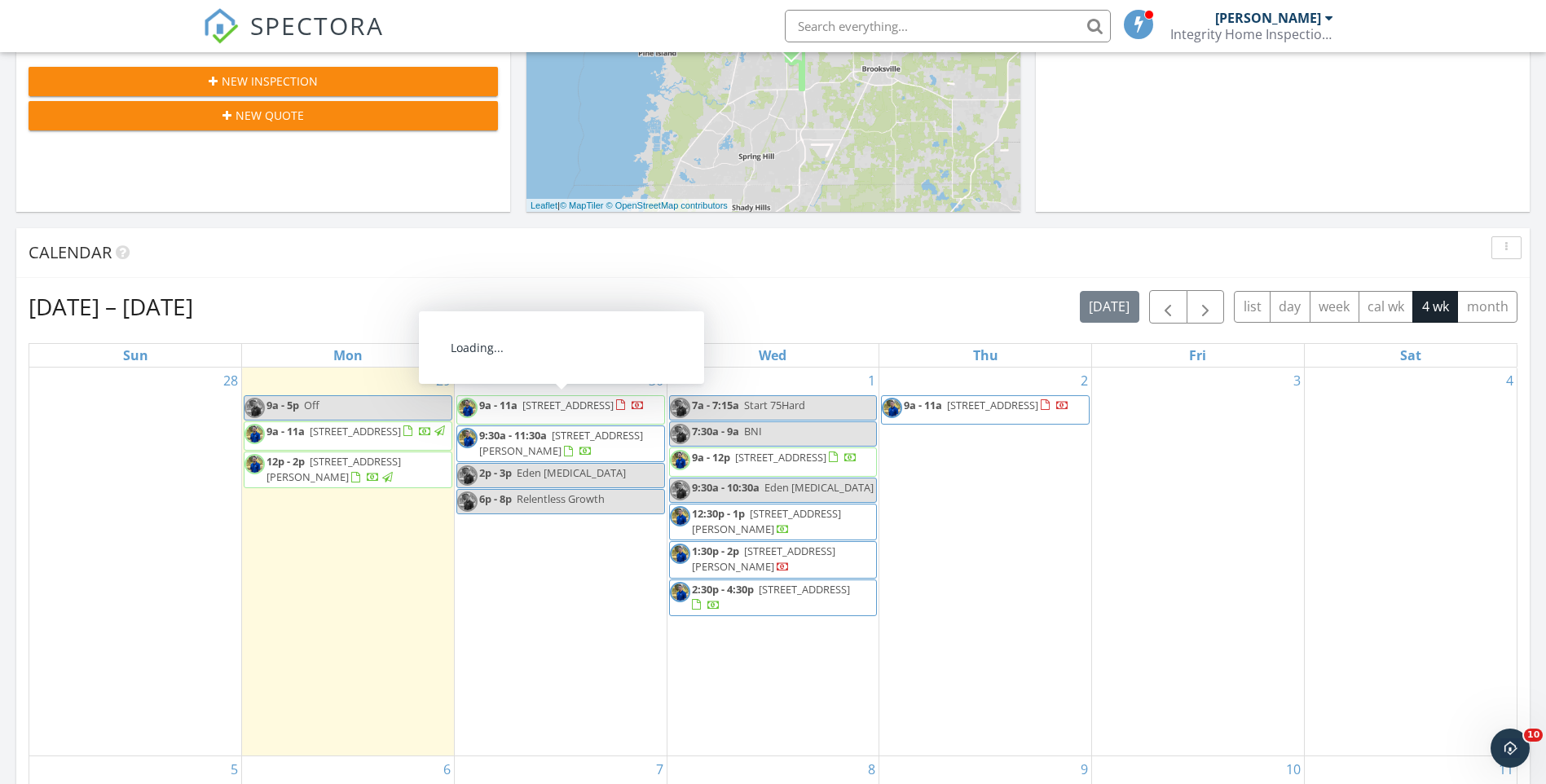
click at [540, 405] on span "[STREET_ADDRESS]" at bounding box center [567, 404] width 91 height 14
